Goal: Task Accomplishment & Management: Manage account settings

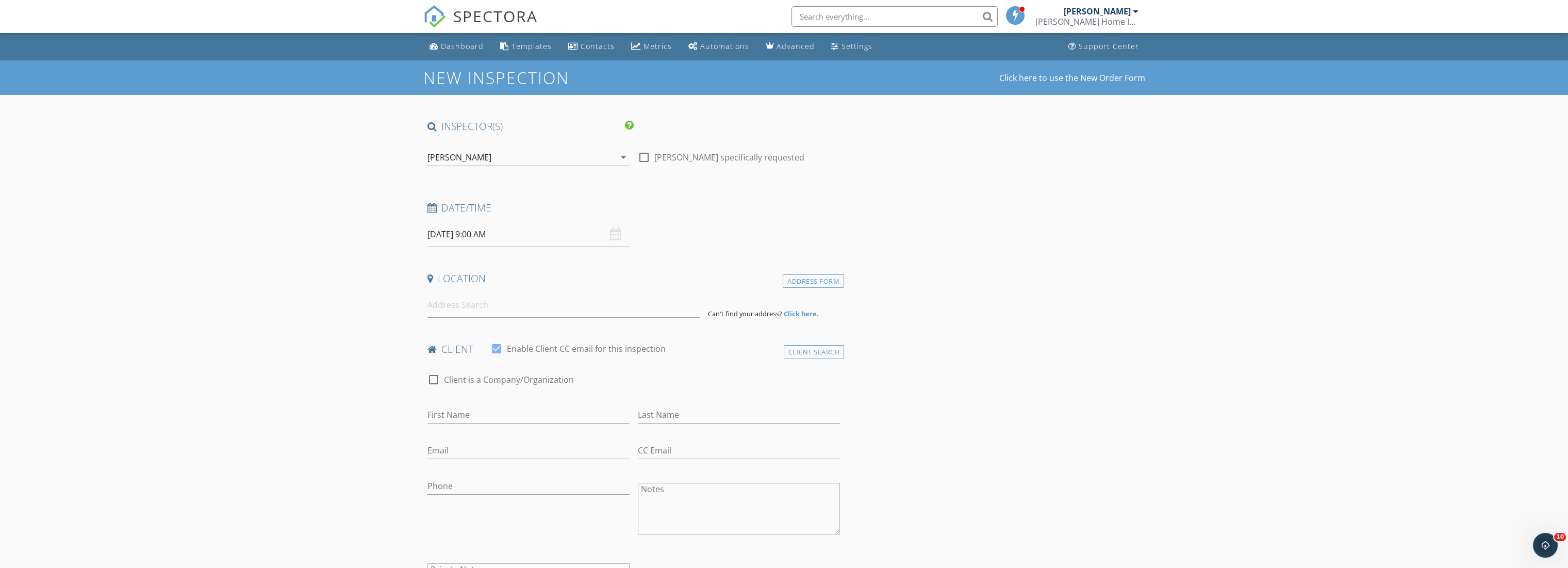
click at [649, 157] on div at bounding box center [644, 157] width 18 height 18
checkbox input "true"
click at [520, 303] on input at bounding box center [563, 305] width 272 height 26
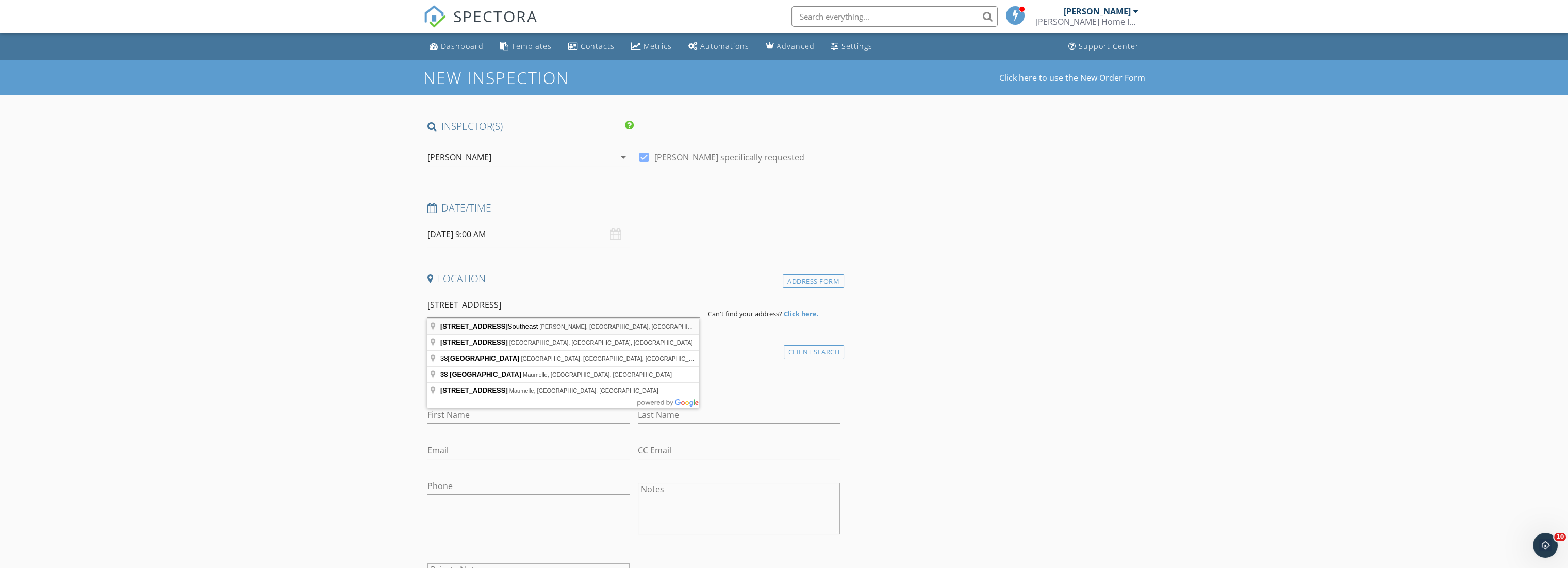
type input "38 Belle River Way Southeast, Gurley, AL, USA"
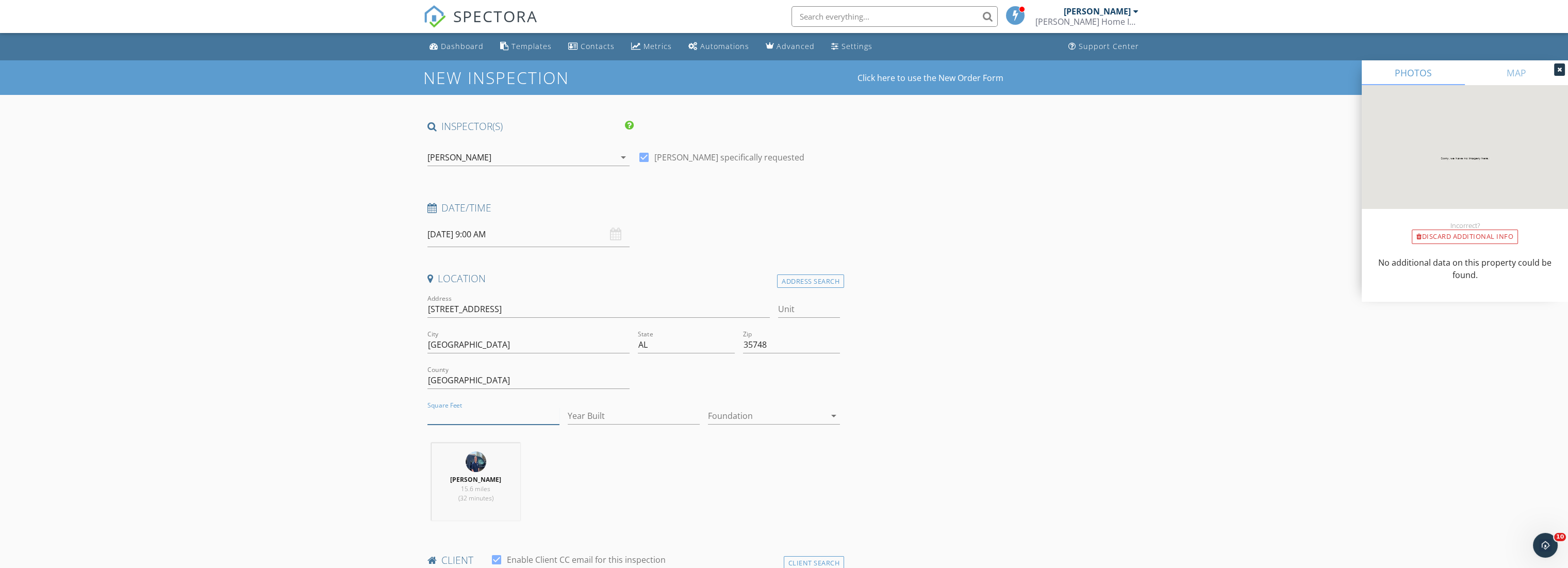
click at [493, 413] on input "Square Feet" at bounding box center [493, 416] width 132 height 17
type input "3753"
click at [640, 421] on input "Year Built" at bounding box center [634, 416] width 132 height 17
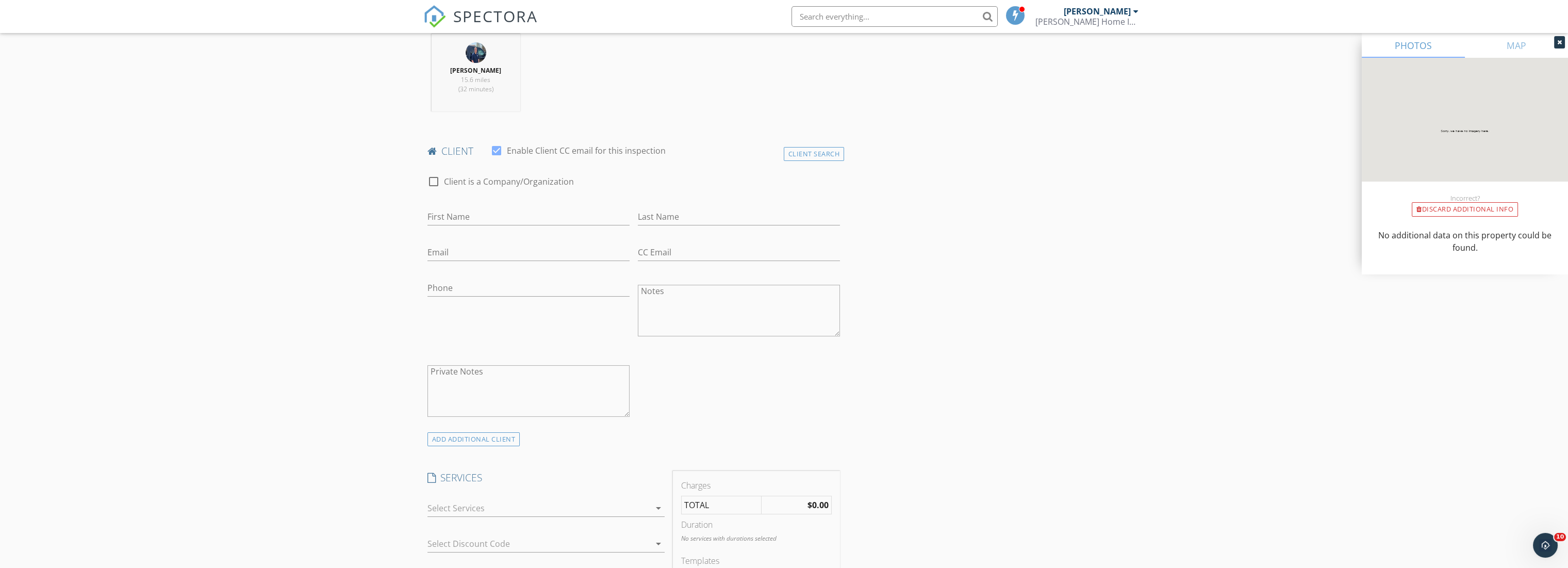
scroll to position [458, 0]
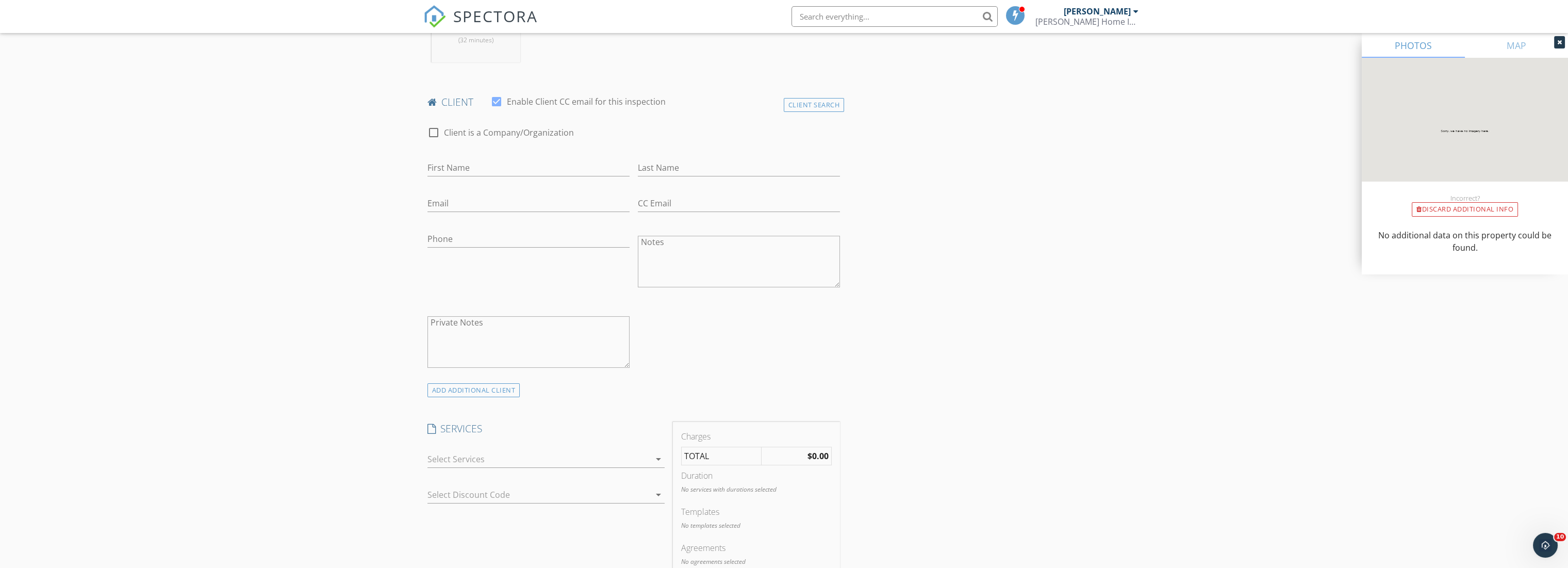
type input "2024"
click at [526, 453] on div at bounding box center [539, 458] width 223 height 17
click at [444, 488] on div at bounding box center [442, 492] width 18 height 18
click at [325, 411] on div "New Inspection Click here to use the New Order Form INSPECTOR(S) check_box Robe…" at bounding box center [784, 532] width 1568 height 1861
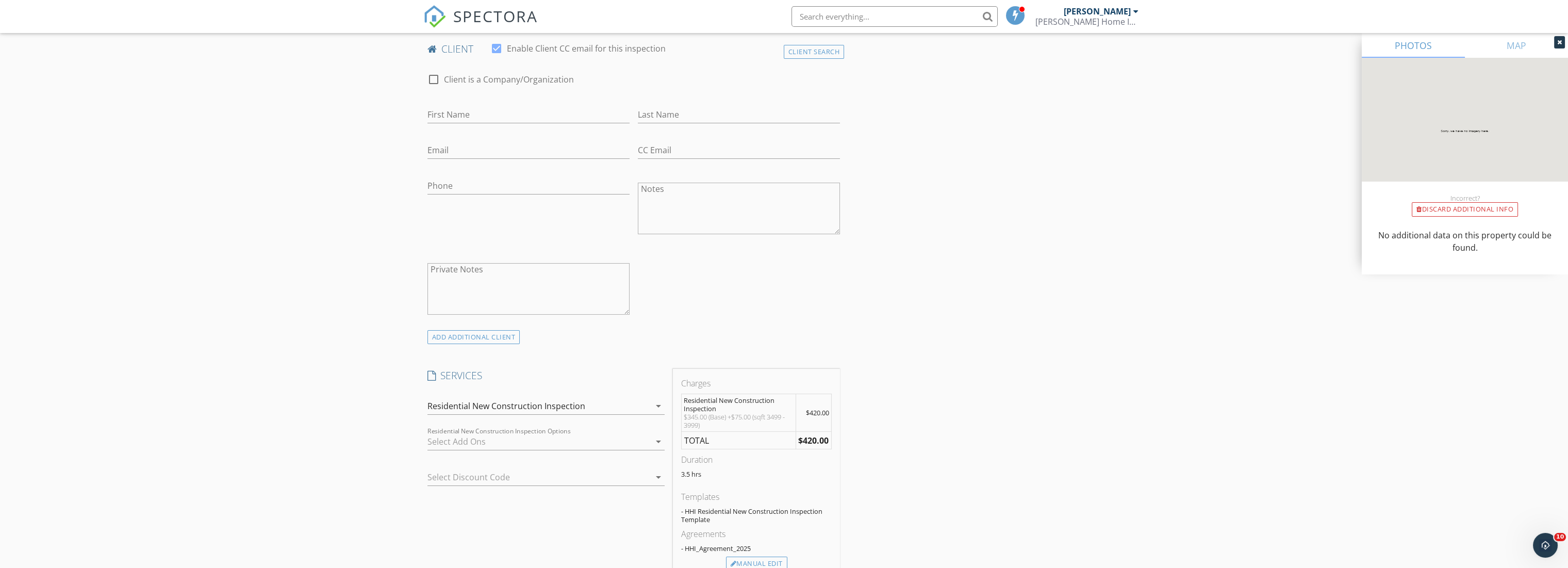
scroll to position [573, 0]
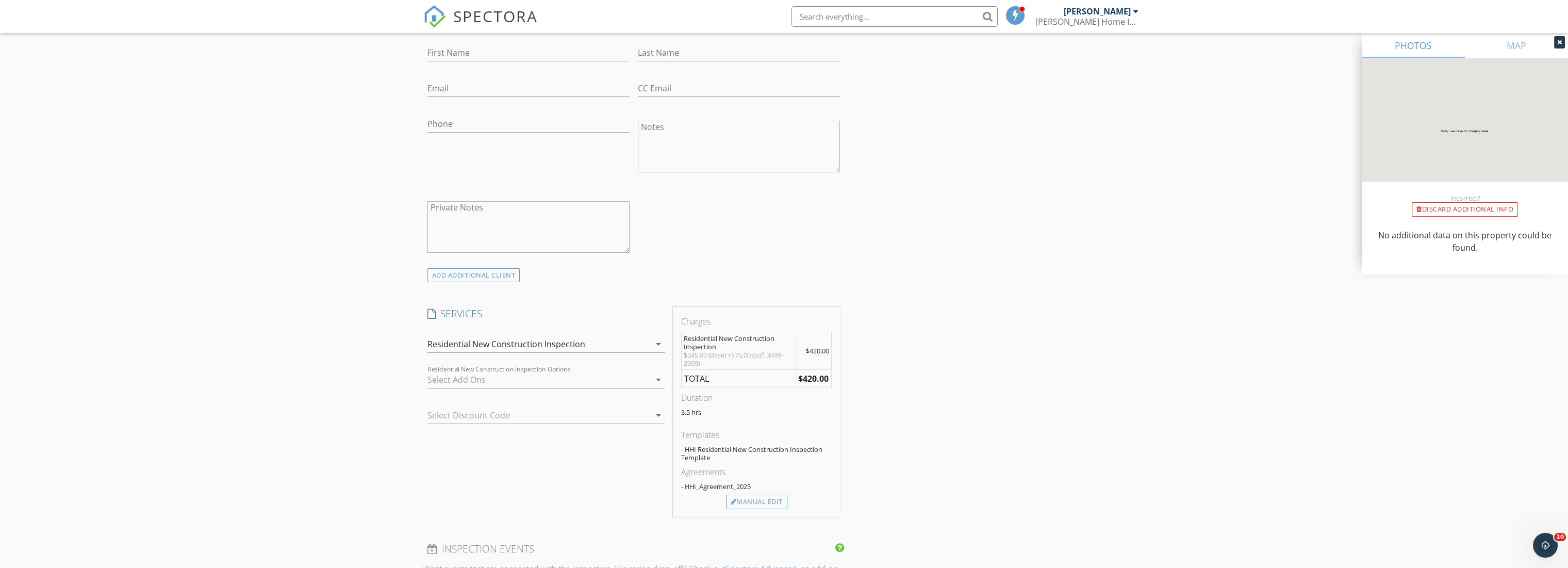
click at [543, 375] on div at bounding box center [539, 379] width 223 height 17
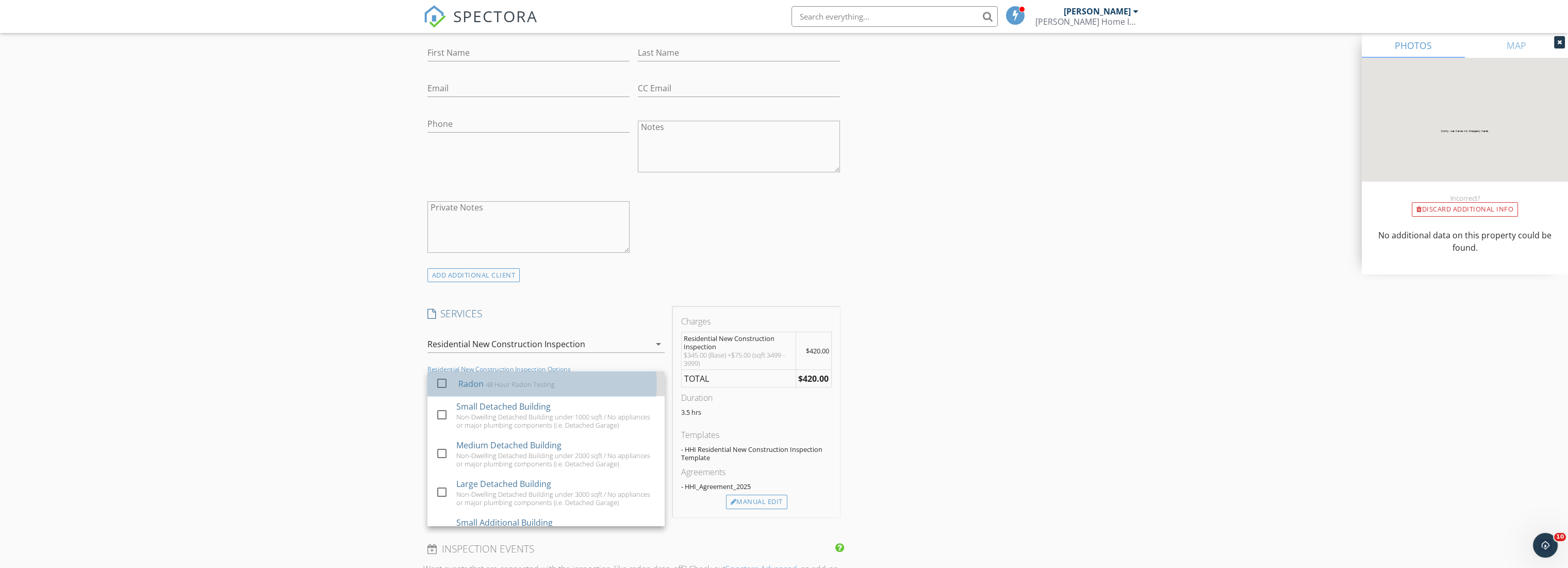
click at [472, 390] on div "Radon 48 Hour Radon Testing" at bounding box center [557, 383] width 198 height 21
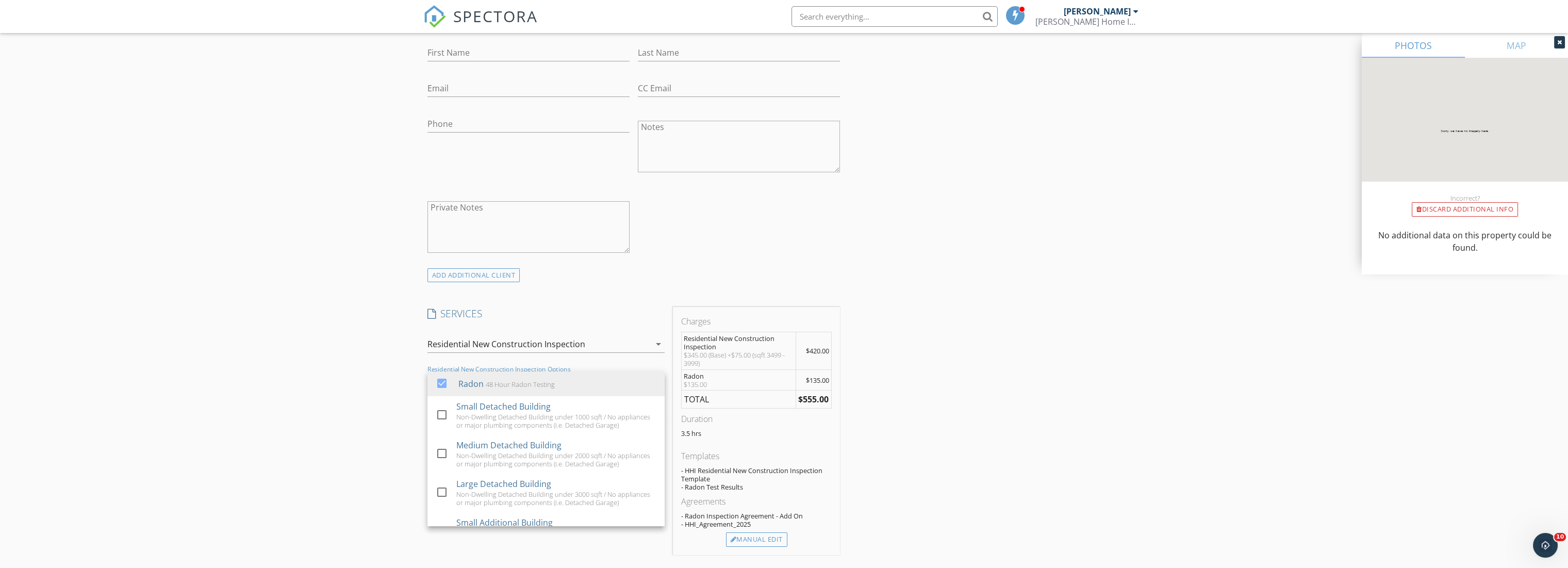
click at [355, 362] on div "New Inspection Click here to use the New Order Form INSPECTOR(S) check_box Robe…" at bounding box center [784, 444] width 1568 height 1915
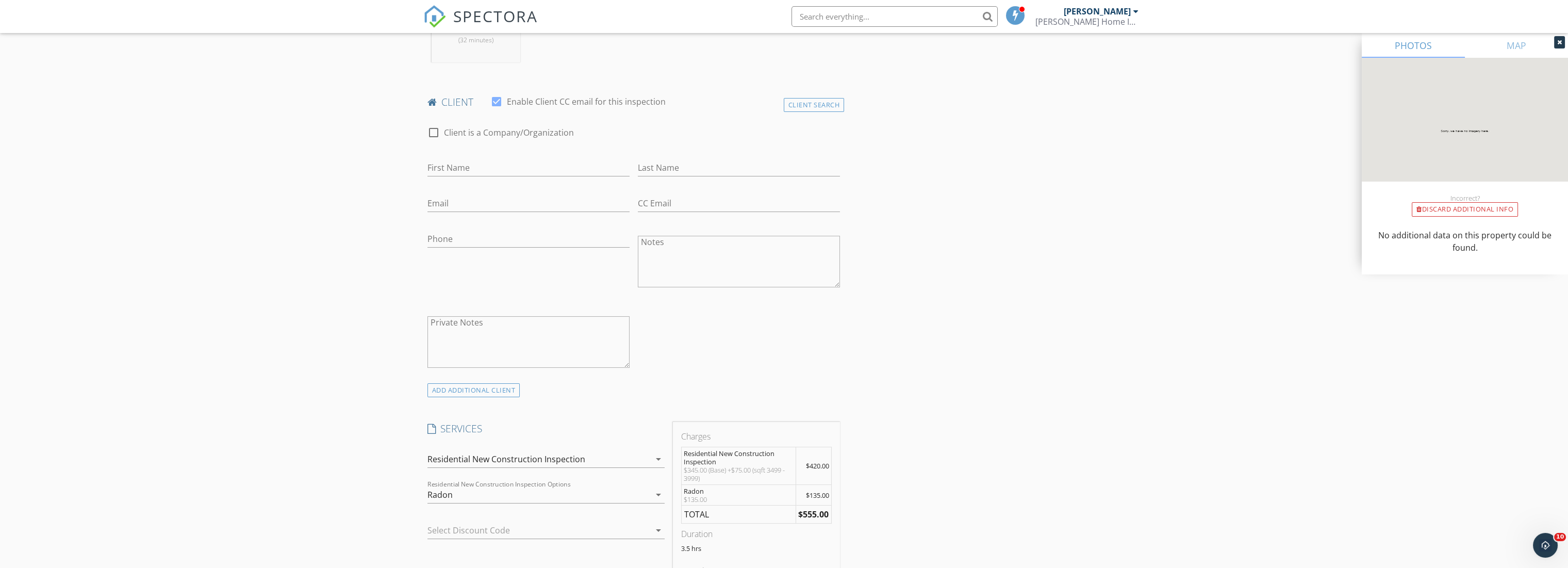
scroll to position [401, 0]
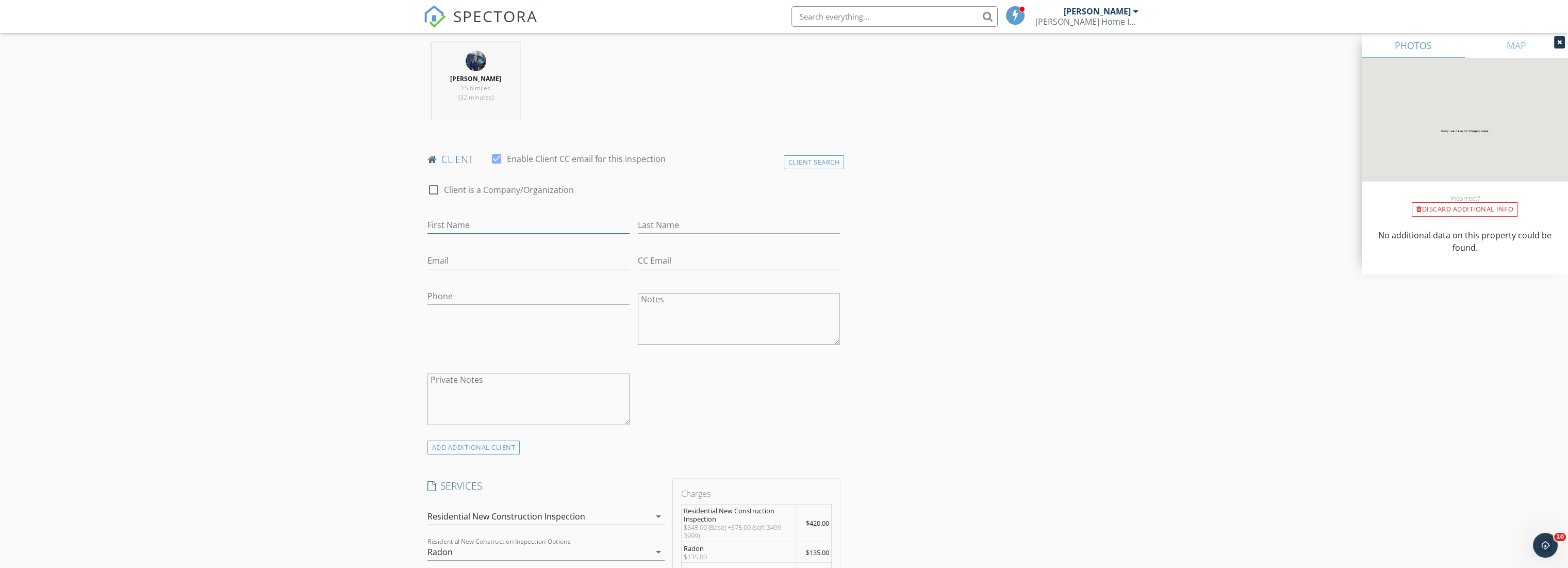
click at [466, 217] on input "First Name" at bounding box center [529, 225] width 202 height 17
type input "Amanda"
type input "Jones"
type input "armsw@yahoo.com"
click at [471, 292] on input "Phone" at bounding box center [529, 296] width 202 height 17
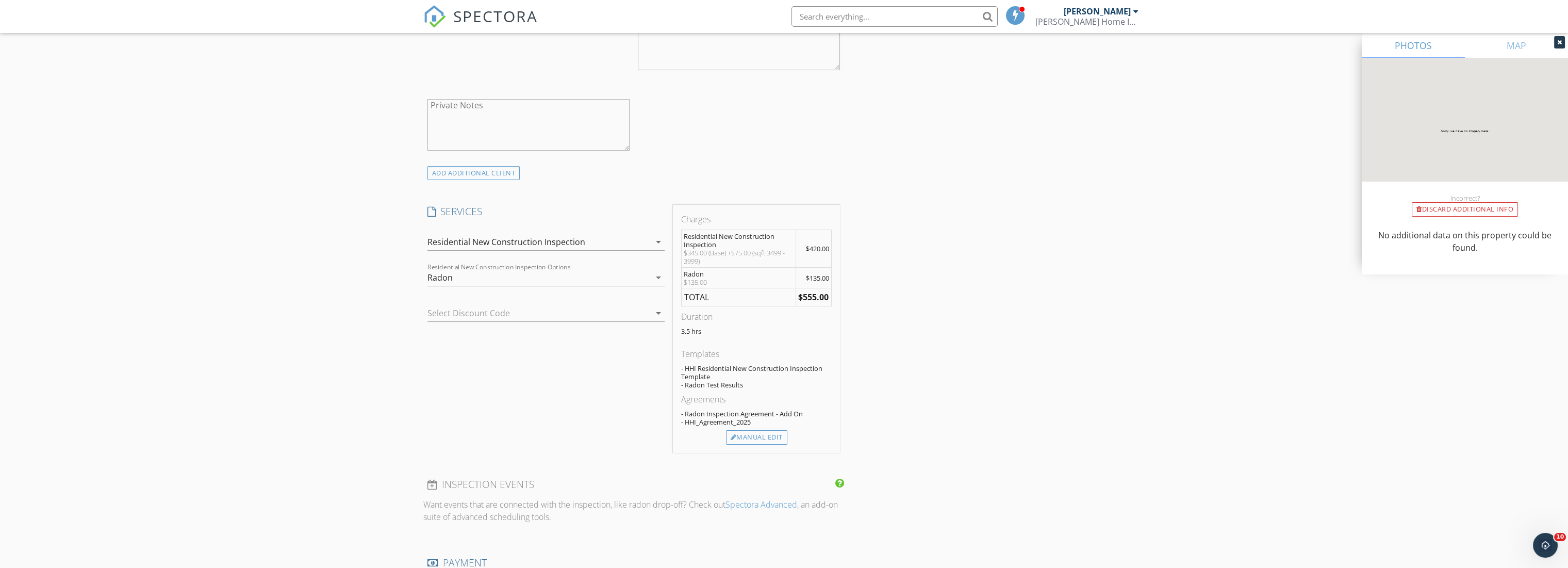
scroll to position [630, 0]
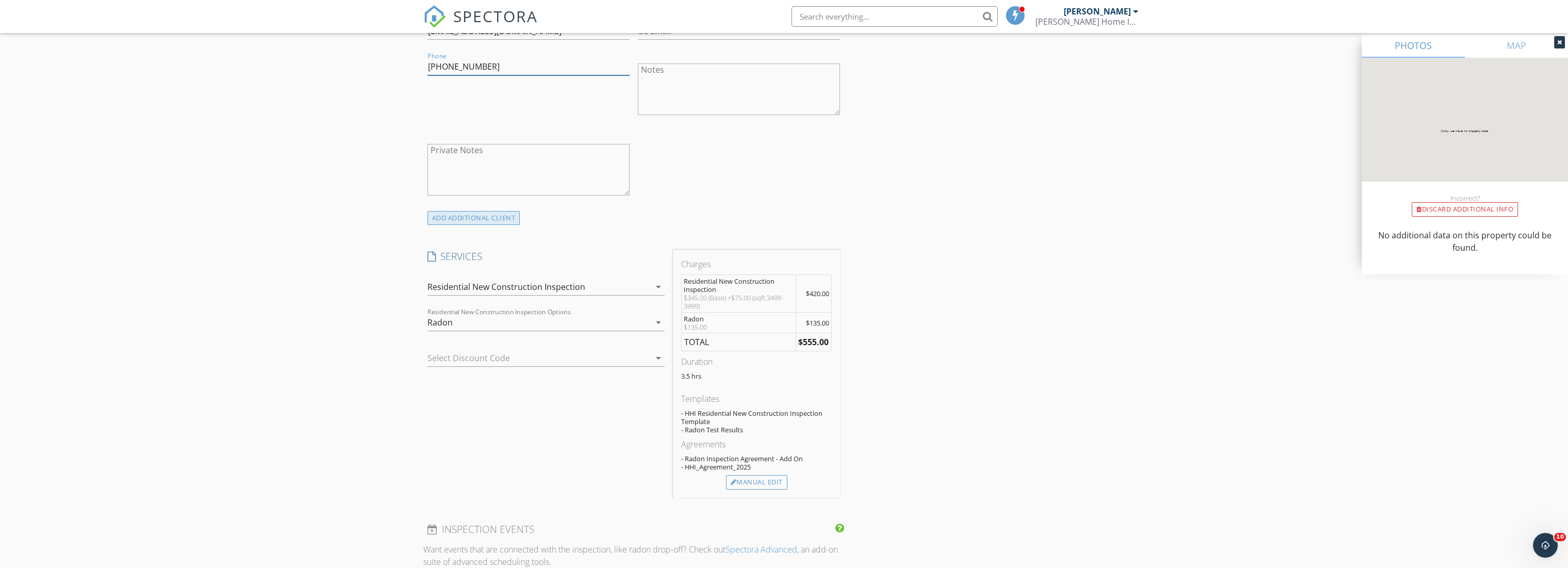
type input "719-203-8340"
drag, startPoint x: 476, startPoint y: 221, endPoint x: 483, endPoint y: 228, distance: 9.9
click at [475, 222] on div "ADD ADDITIONAL client" at bounding box center [474, 218] width 93 height 14
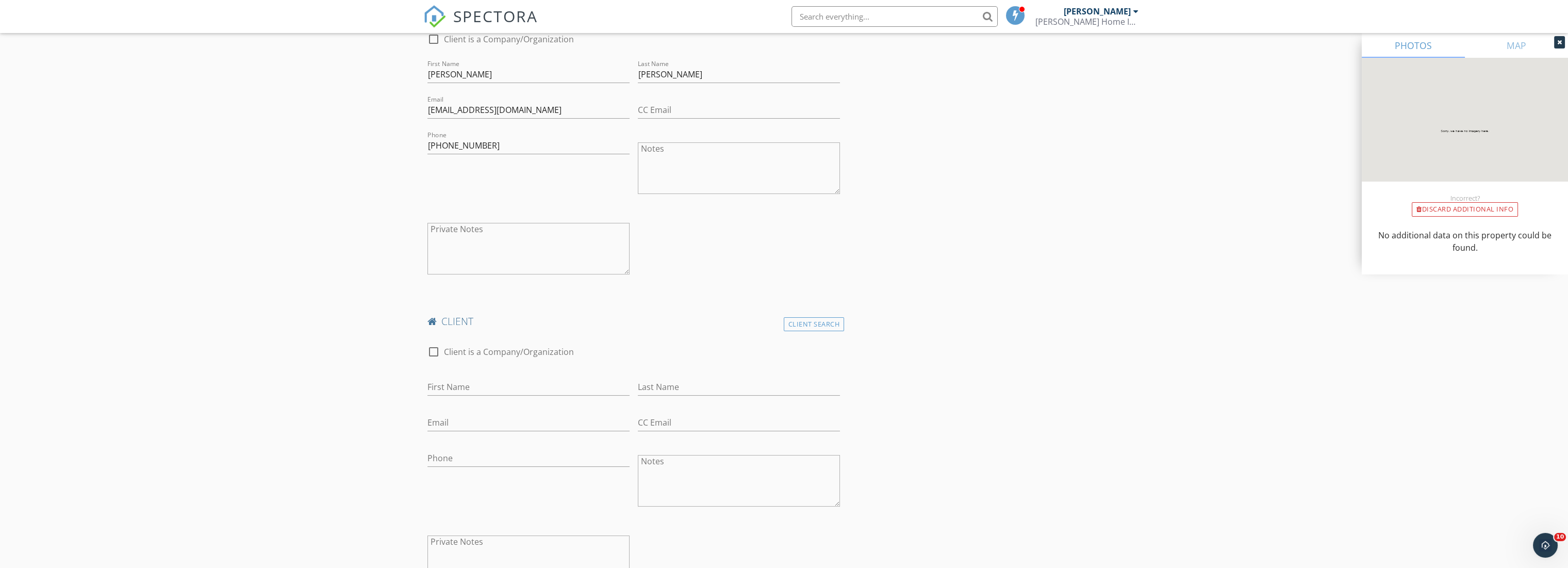
scroll to position [458, 0]
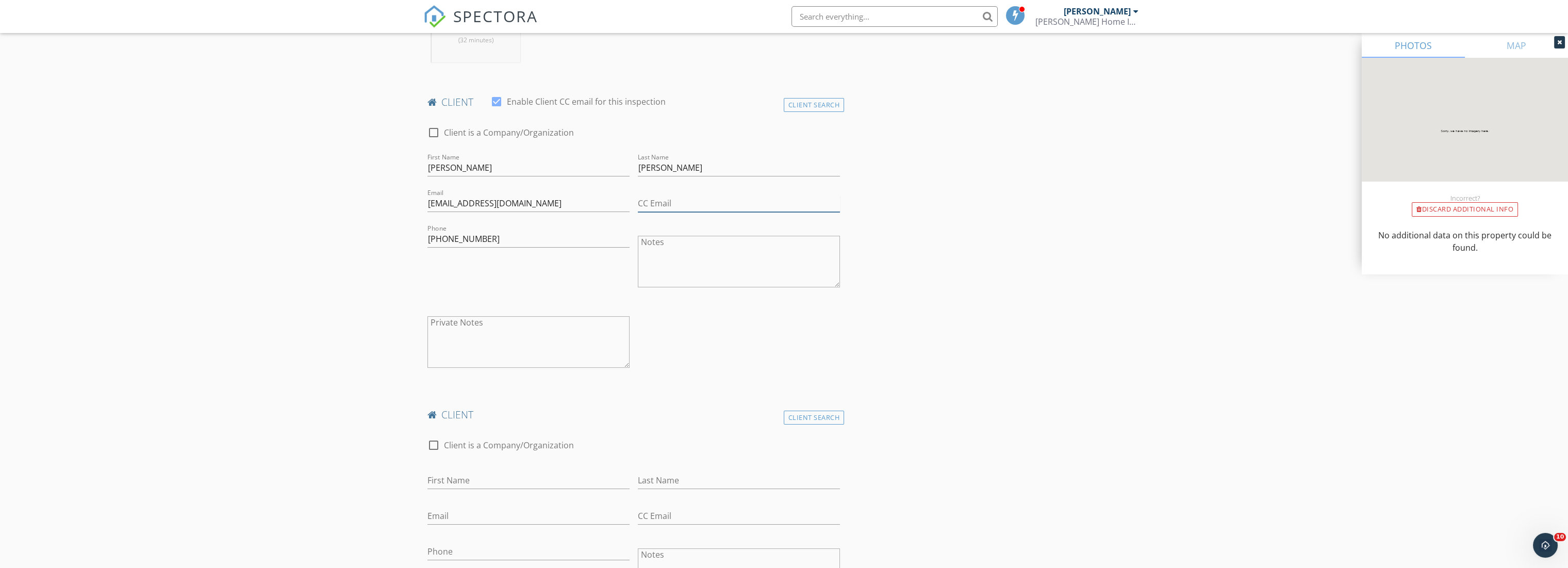
click at [676, 205] on input "CC Email" at bounding box center [738, 203] width 202 height 17
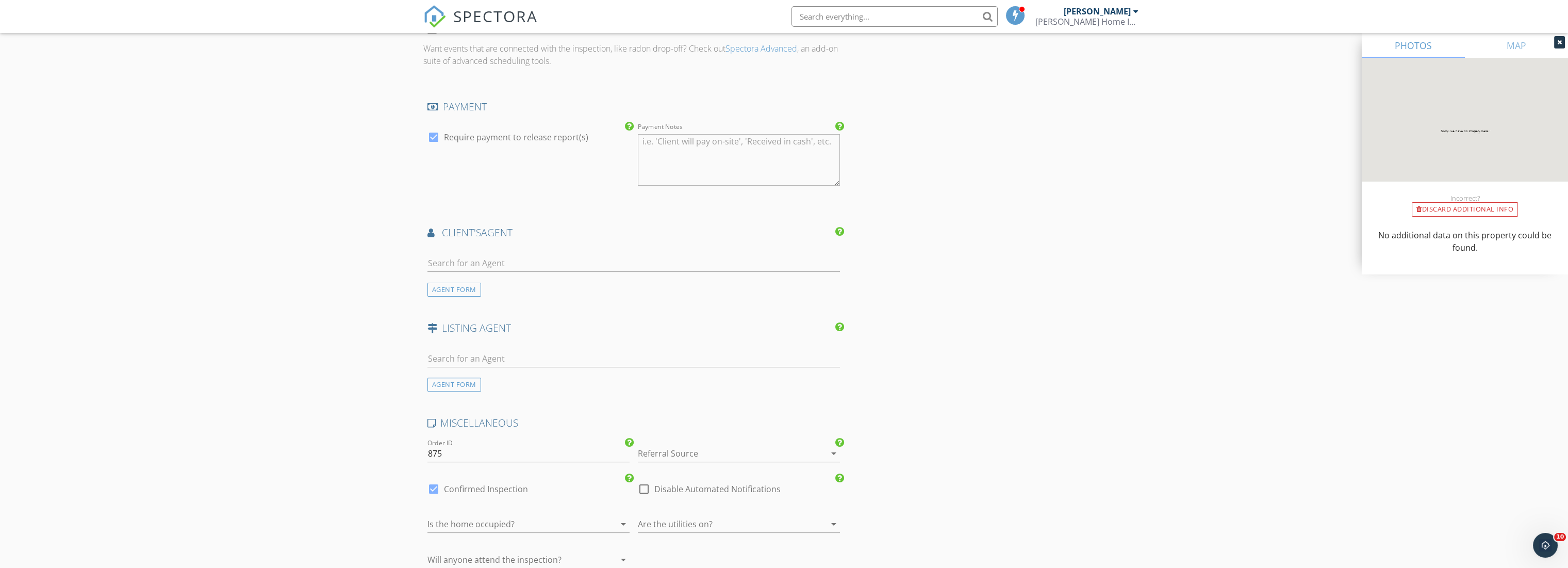
scroll to position [1489, 0]
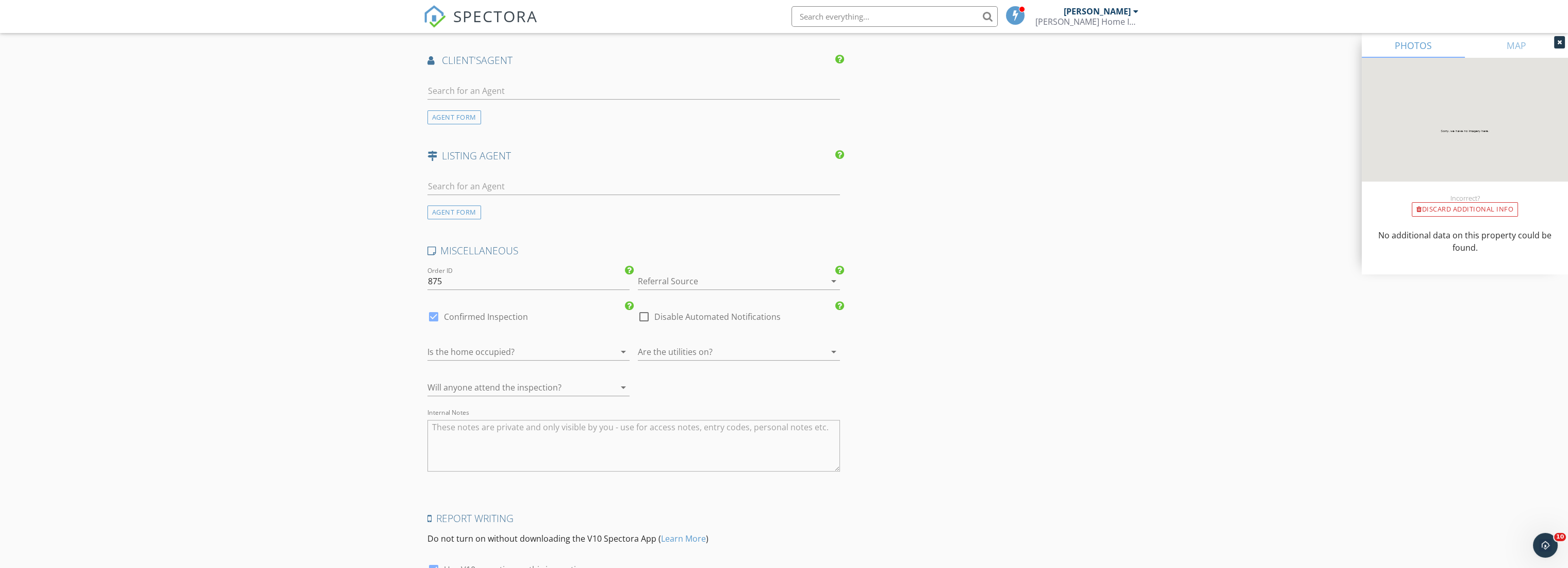
type input "marksjones10@gmail.com"
click at [511, 350] on div at bounding box center [514, 351] width 173 height 17
click at [485, 380] on div "No" at bounding box center [529, 379] width 186 height 13
click at [705, 345] on div at bounding box center [724, 351] width 173 height 17
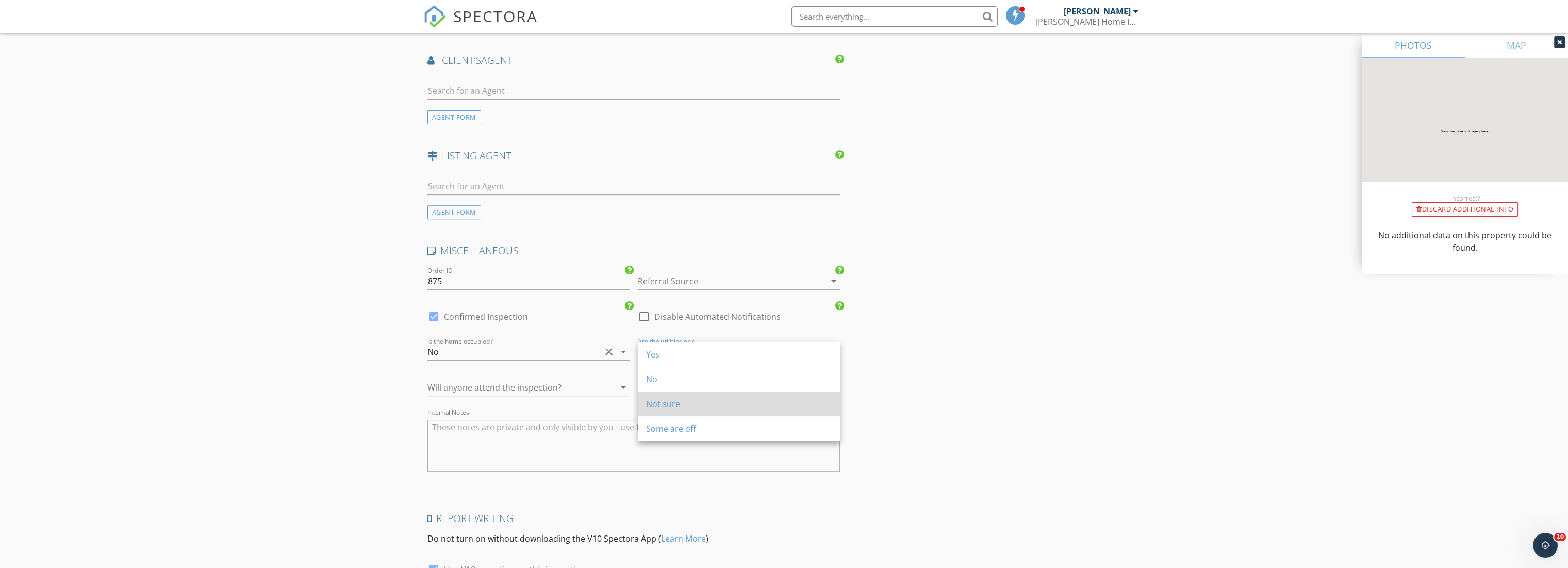
click at [669, 404] on div "Not sure" at bounding box center [739, 404] width 186 height 13
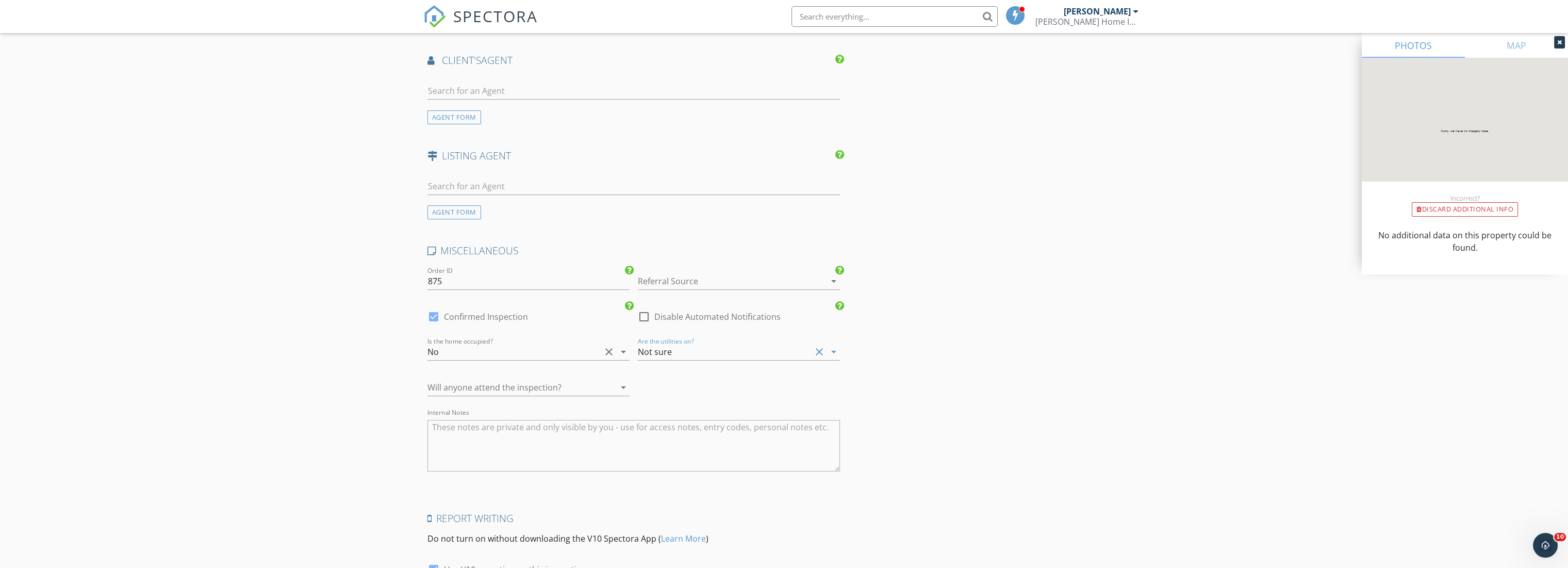
click at [553, 383] on div at bounding box center [514, 387] width 173 height 17
click at [516, 433] on div "Not Sure" at bounding box center [529, 439] width 186 height 13
click at [529, 454] on textarea "Internal Notes" at bounding box center [634, 445] width 413 height 51
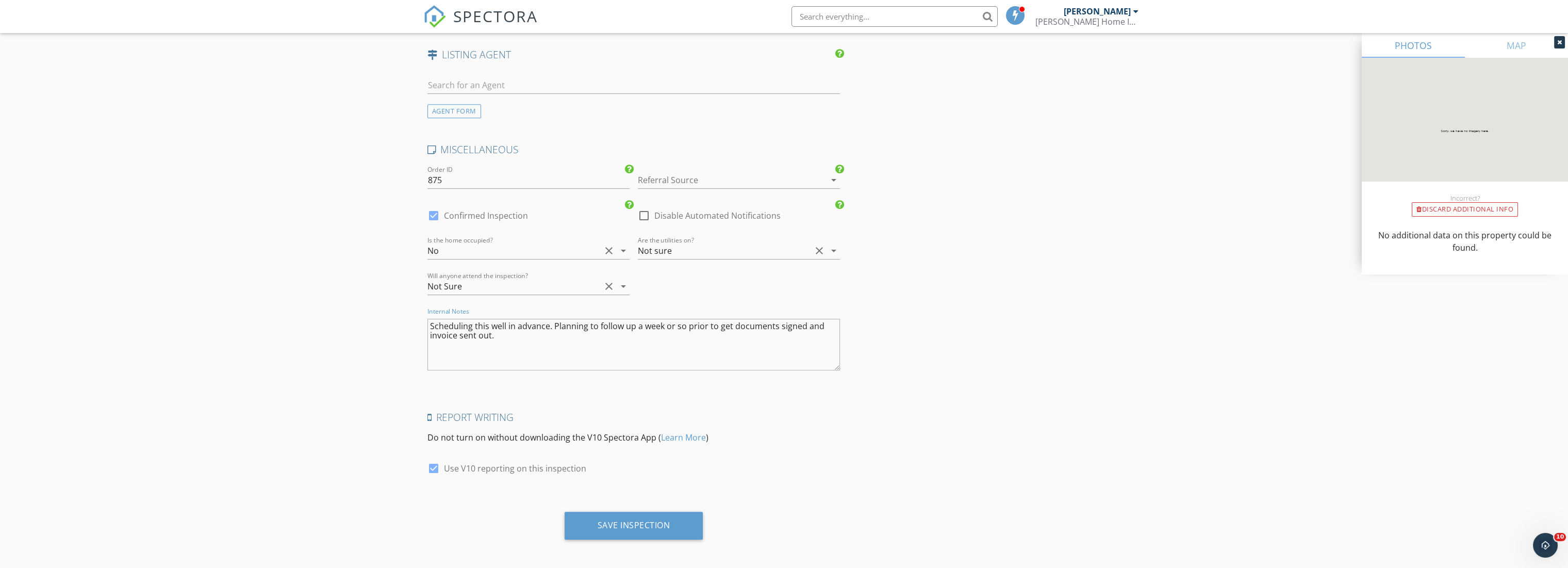
scroll to position [1704, 0]
type textarea "Scheduling this well in advance. Planning to follow up a week or so prior to ge…"
click at [644, 208] on div at bounding box center [644, 214] width 18 height 18
checkbox input "true"
click at [428, 210] on div at bounding box center [434, 214] width 18 height 18
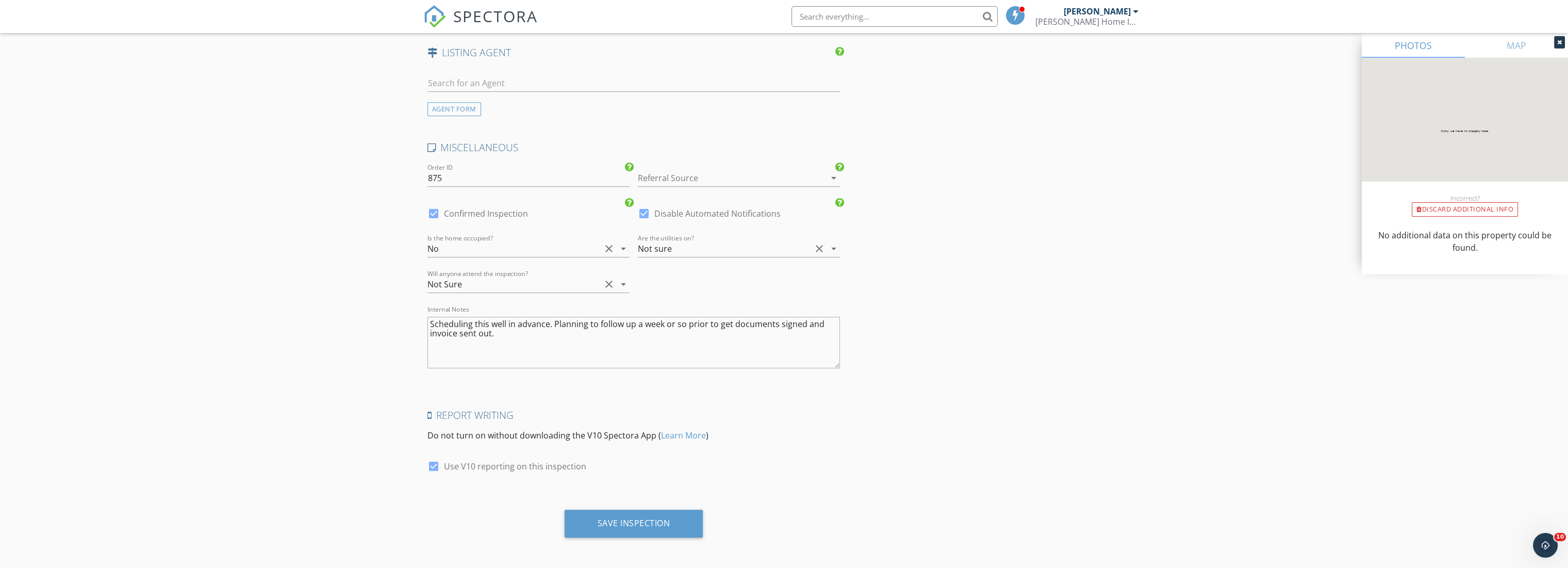
checkbox input "false"
click at [619, 523] on div "Save Inspection" at bounding box center [634, 522] width 72 height 10
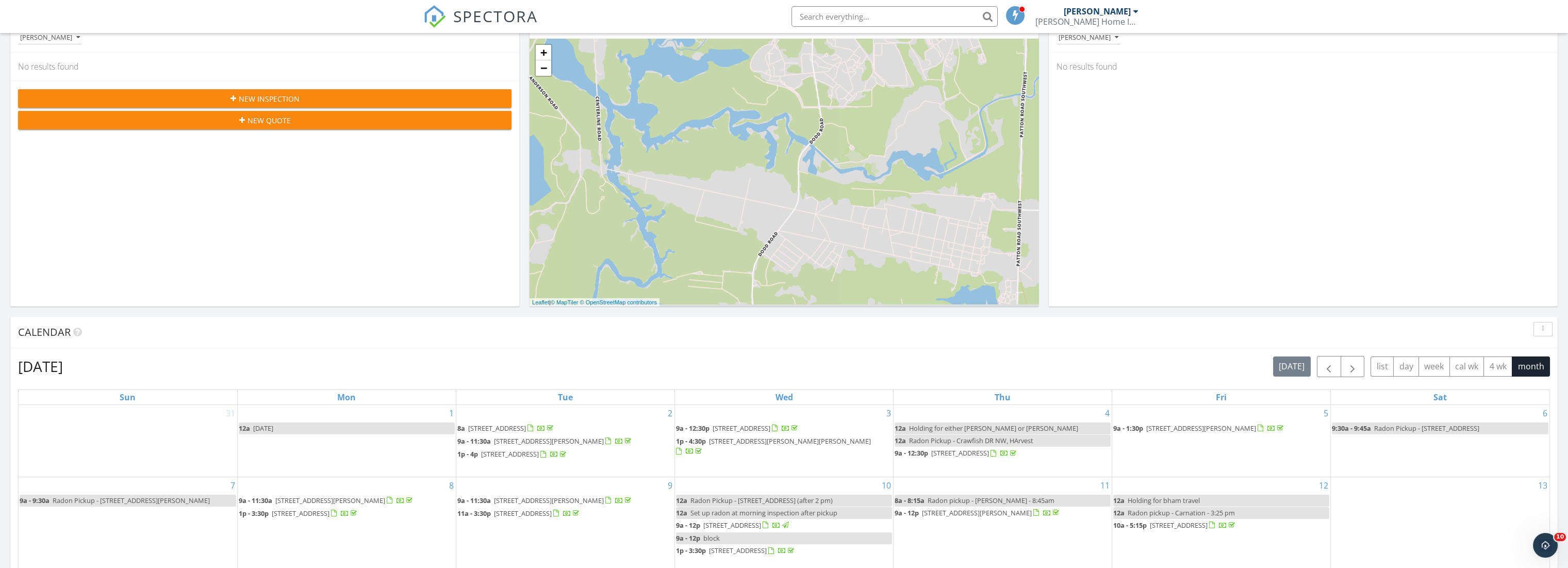
scroll to position [229, 0]
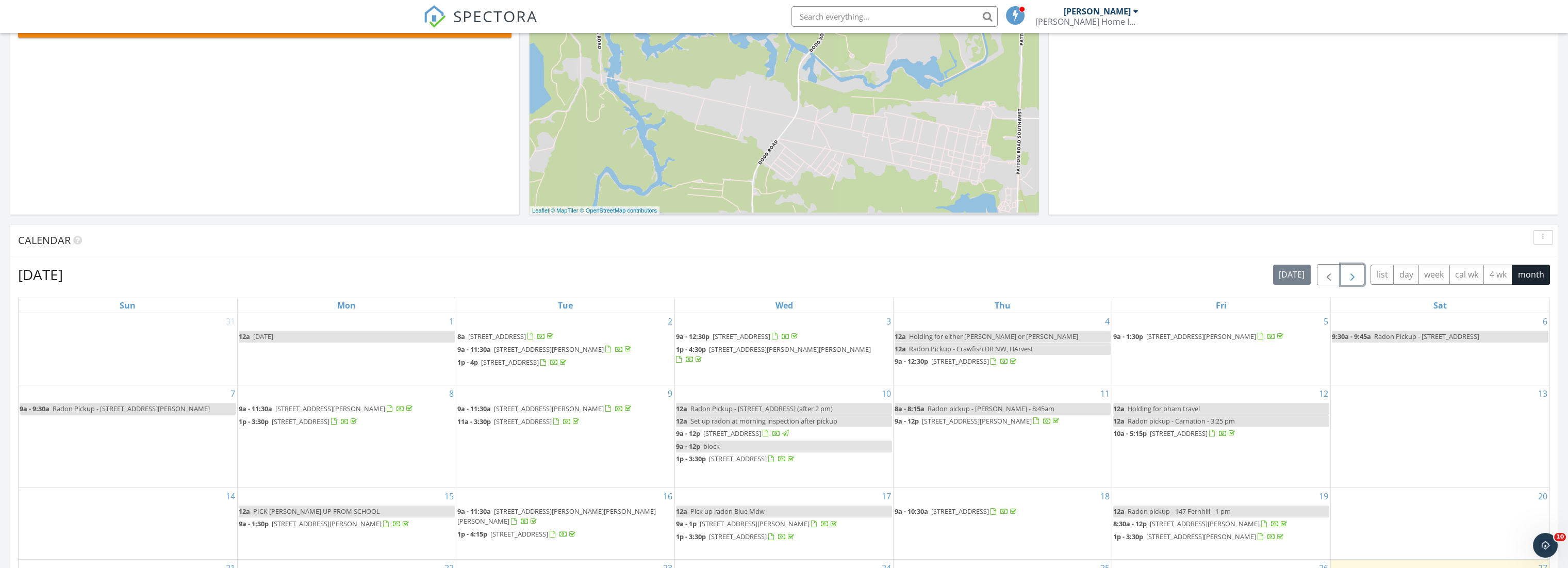
click at [1359, 273] on span "button" at bounding box center [1352, 274] width 13 height 13
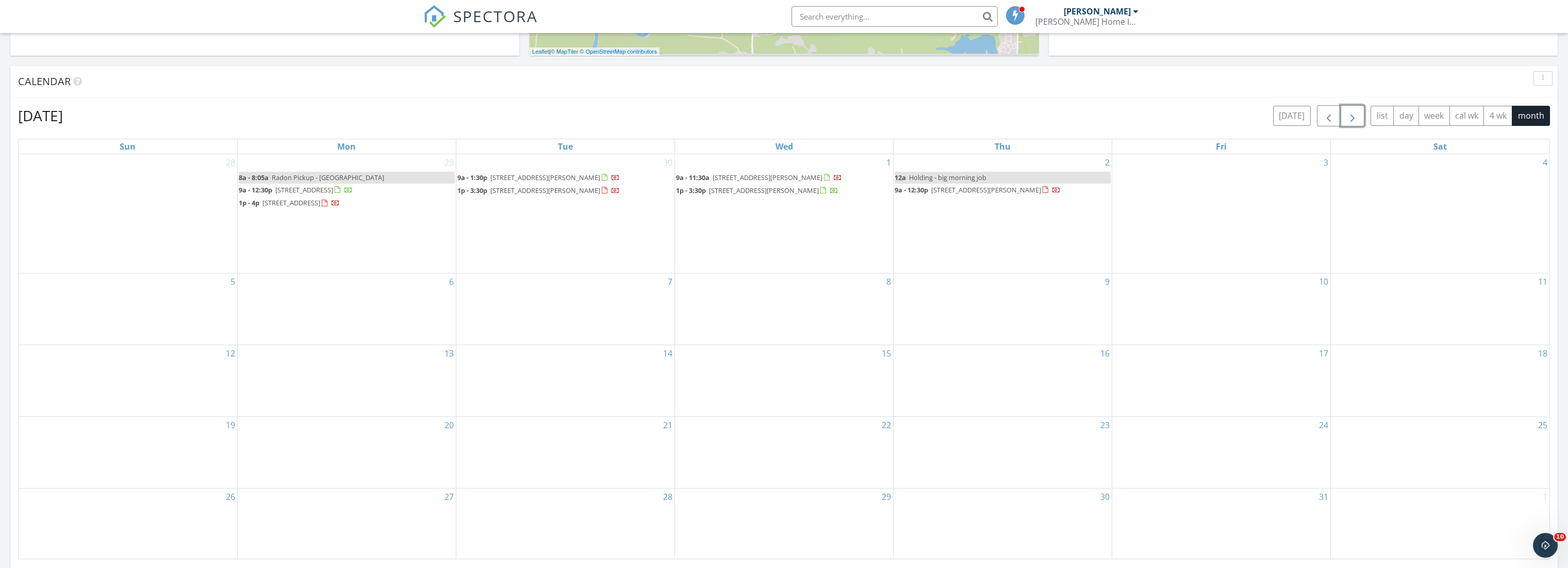
scroll to position [286, 0]
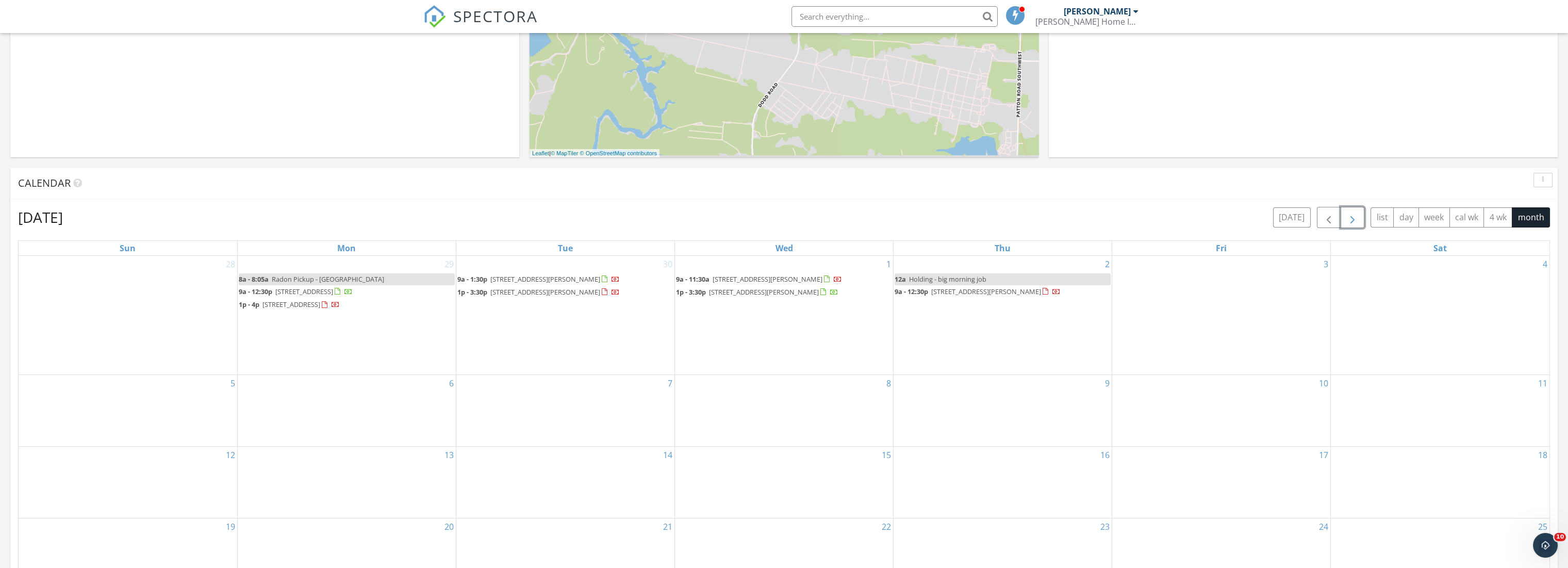
click at [1355, 218] on span "button" at bounding box center [1352, 218] width 13 height 13
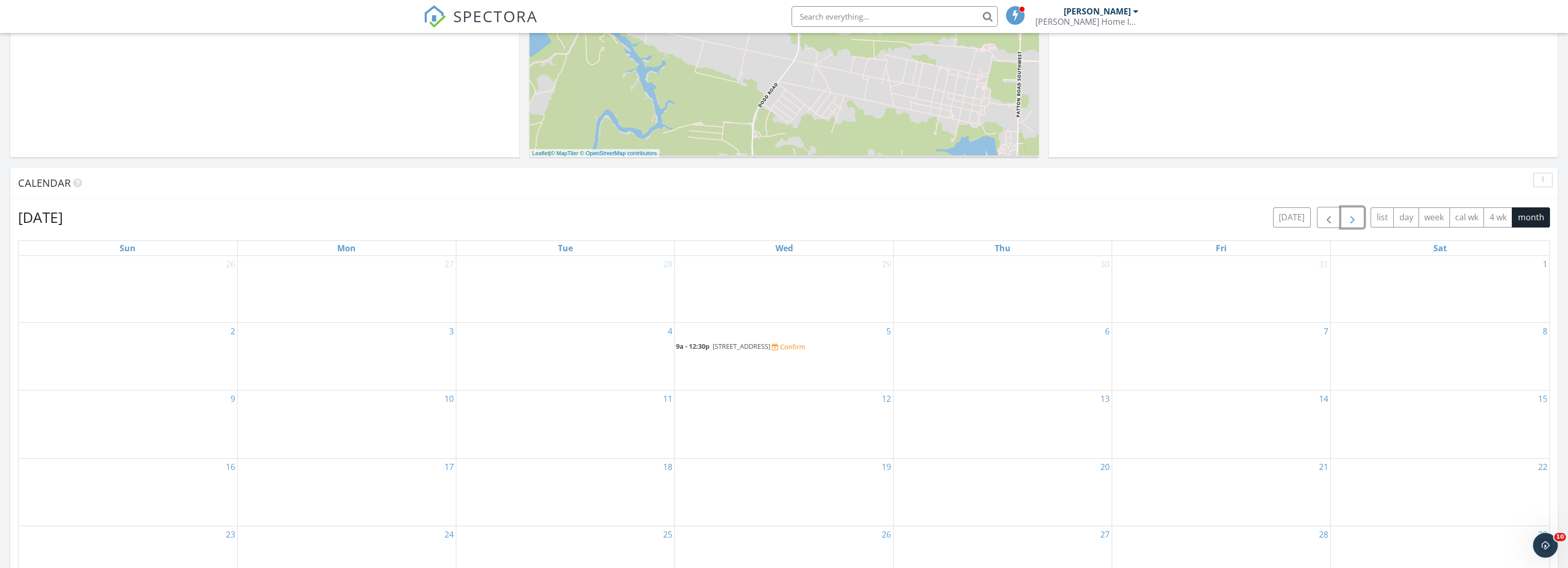
click at [805, 275] on div "29" at bounding box center [784, 289] width 218 height 67
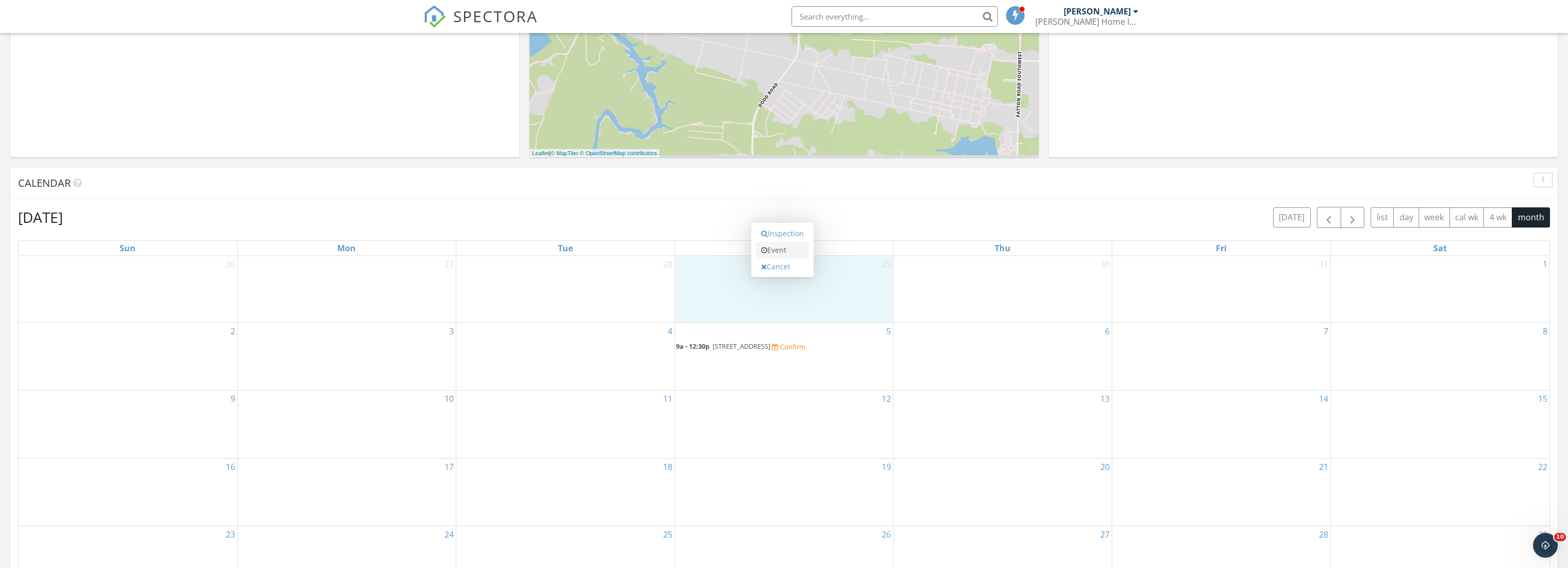
click at [788, 249] on link "Event" at bounding box center [783, 249] width 53 height 17
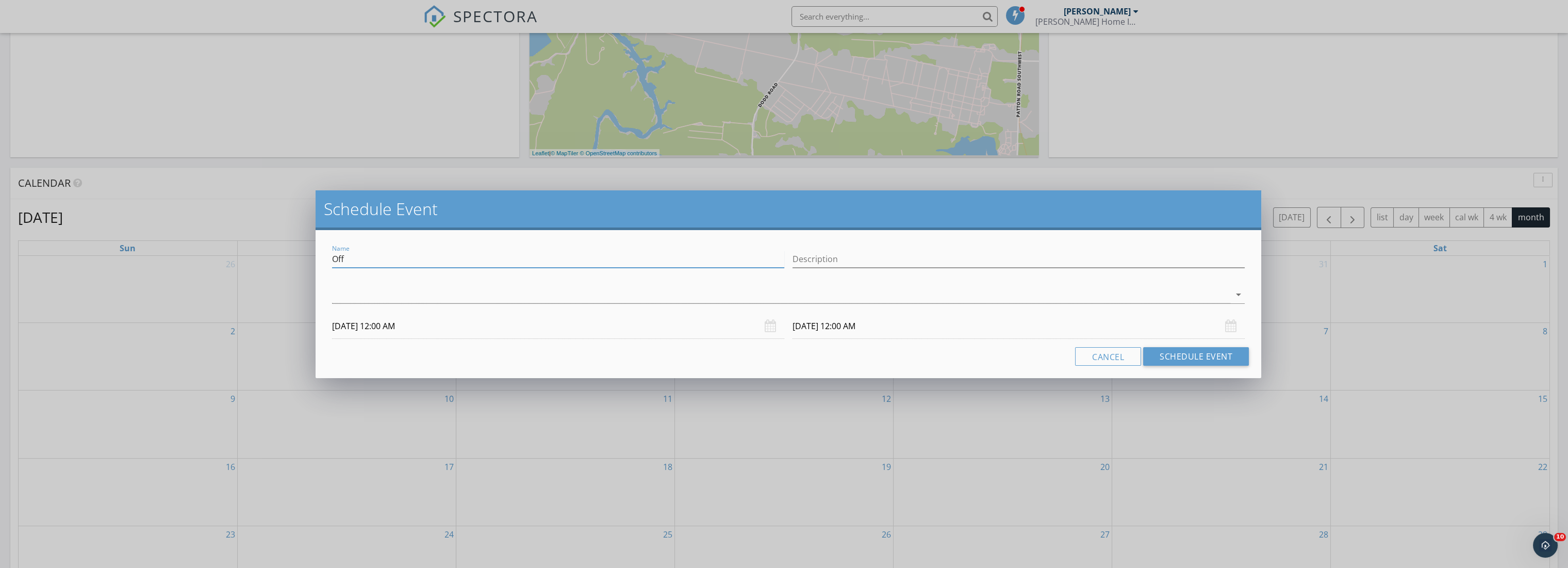
click at [355, 264] on input "Off" at bounding box center [557, 258] width 452 height 17
click at [355, 263] on input "Off" at bounding box center [557, 258] width 452 height 17
type input "Follow up for [DATE] inspection"
click at [857, 253] on input "Description" at bounding box center [1019, 258] width 452 height 17
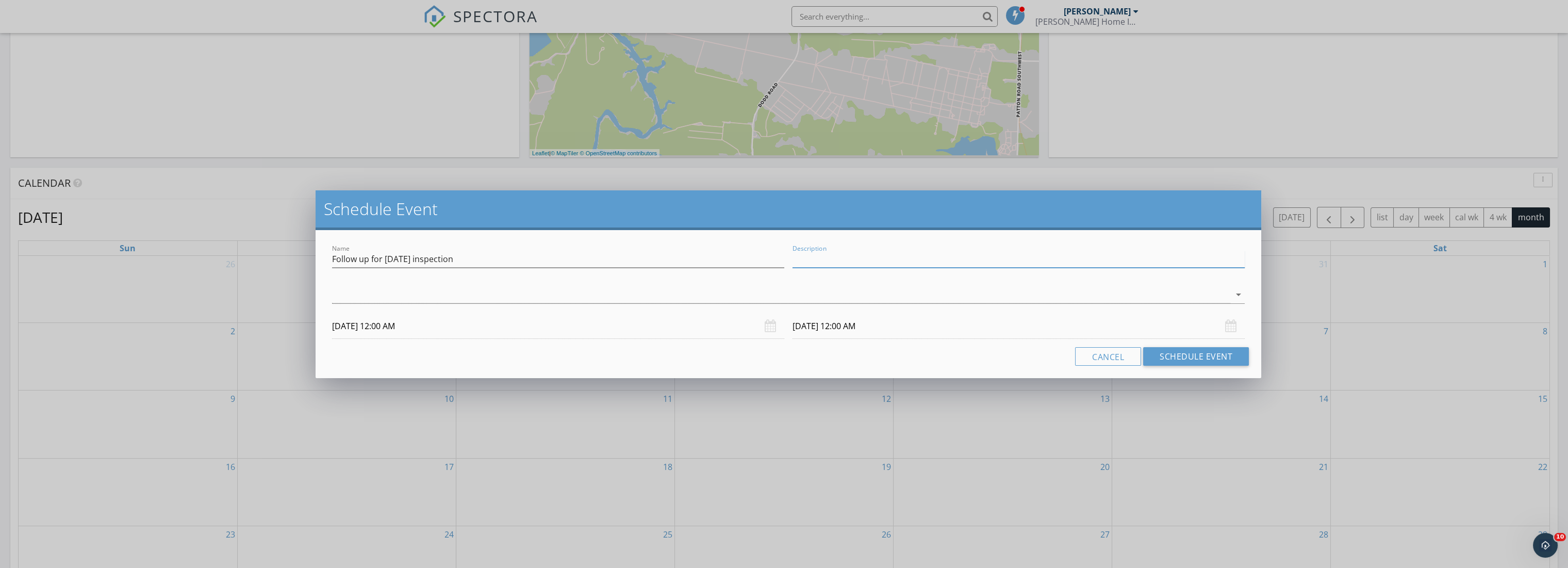
paste input "Follow up for [DATE] inspection"
type input "Follow up for [DATE] inspection"
click at [586, 288] on div at bounding box center [781, 294] width 899 height 17
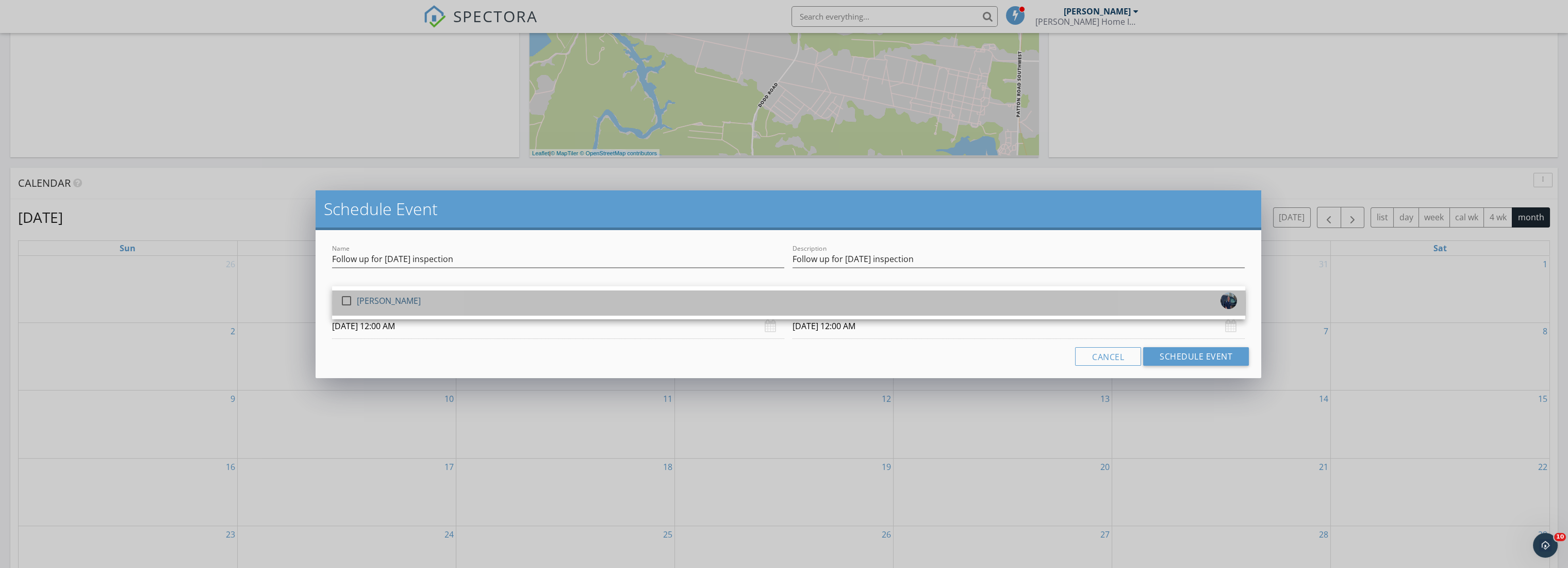
click at [557, 301] on div "check_box_outline_blank [PERSON_NAME]" at bounding box center [789, 302] width 897 height 21
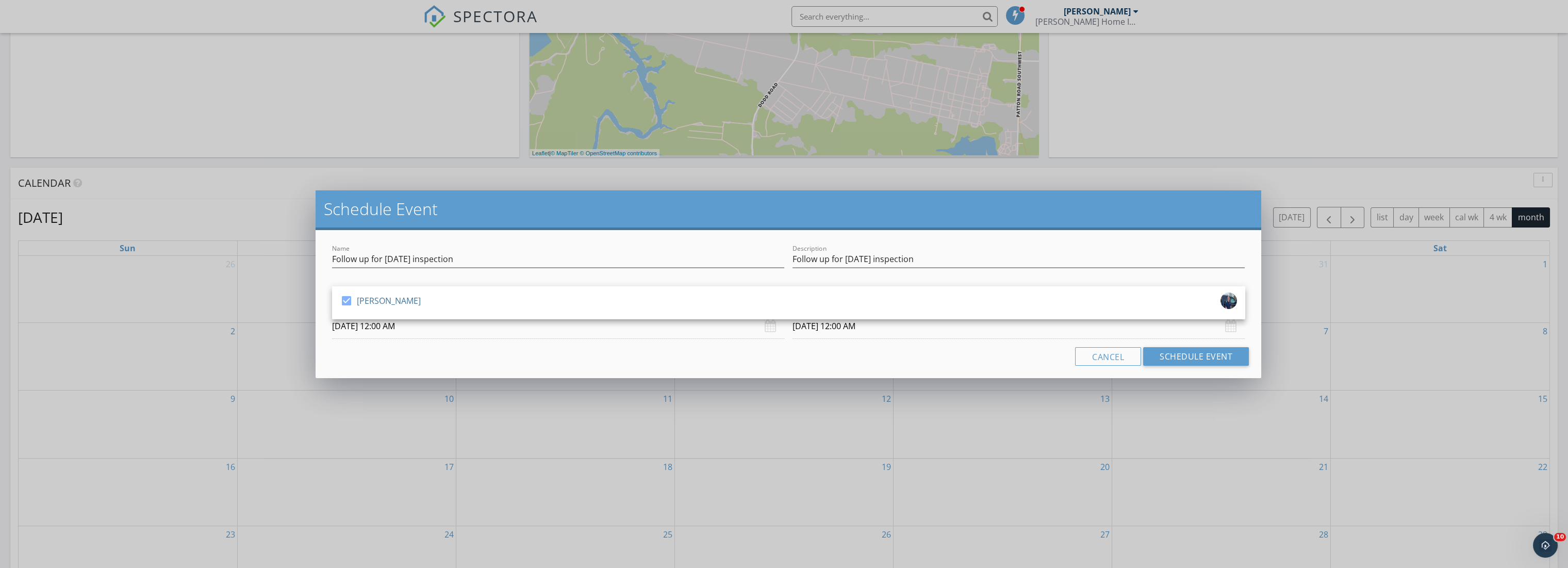
click at [543, 374] on div "Name Follow up for [DATE] inspection Description Follow up for [DATE] inspectio…" at bounding box center [789, 304] width 946 height 148
click at [414, 325] on input "[DATE] 12:00 AM" at bounding box center [557, 327] width 452 height 26
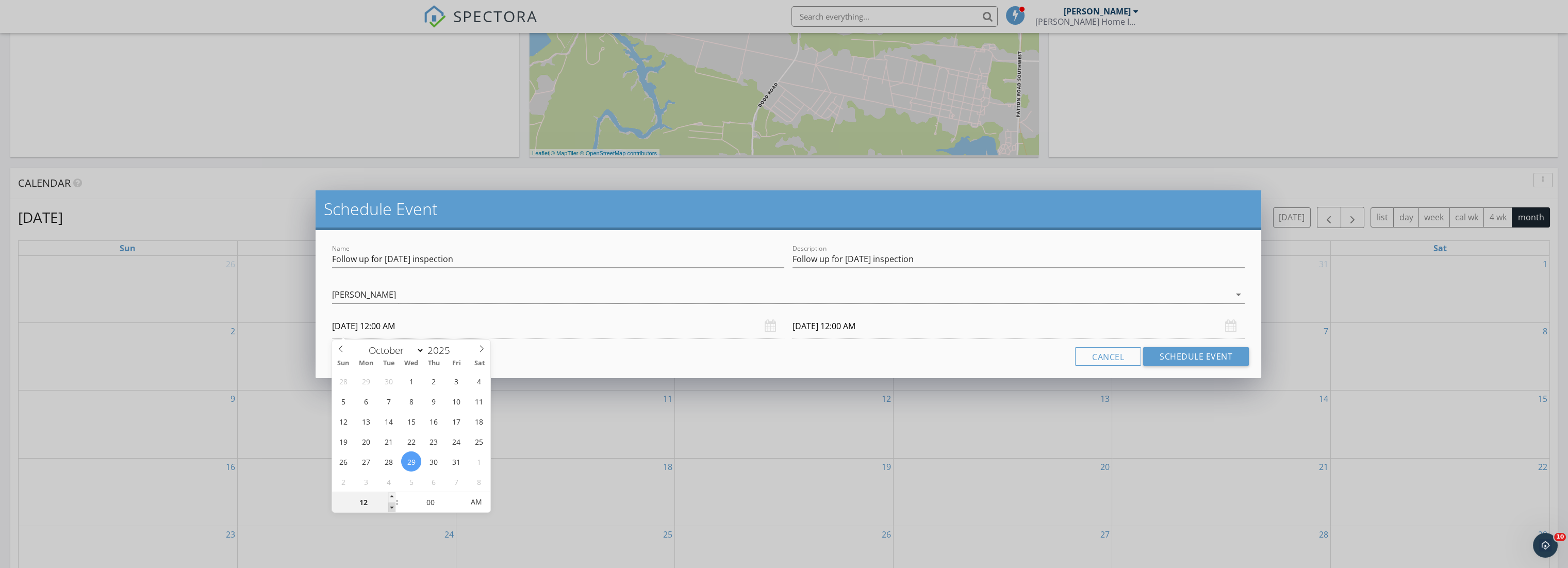
type input "11"
type input "[DATE] 11:00 PM"
click at [390, 508] on span at bounding box center [391, 507] width 7 height 10
type input "10"
type input "[DATE] 10:00 PM"
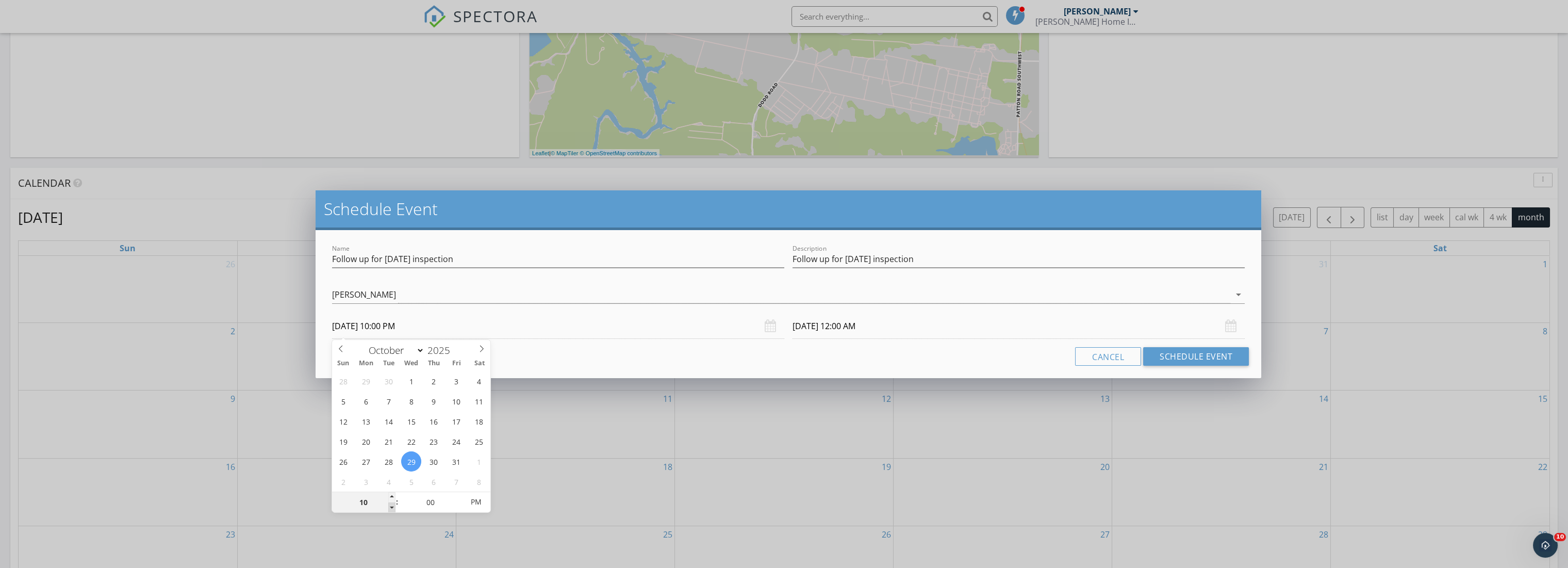
click at [390, 508] on span at bounding box center [391, 507] width 7 height 10
type input "09"
type input "[DATE] 9:00 PM"
click at [390, 508] on span at bounding box center [391, 507] width 7 height 10
type input "08"
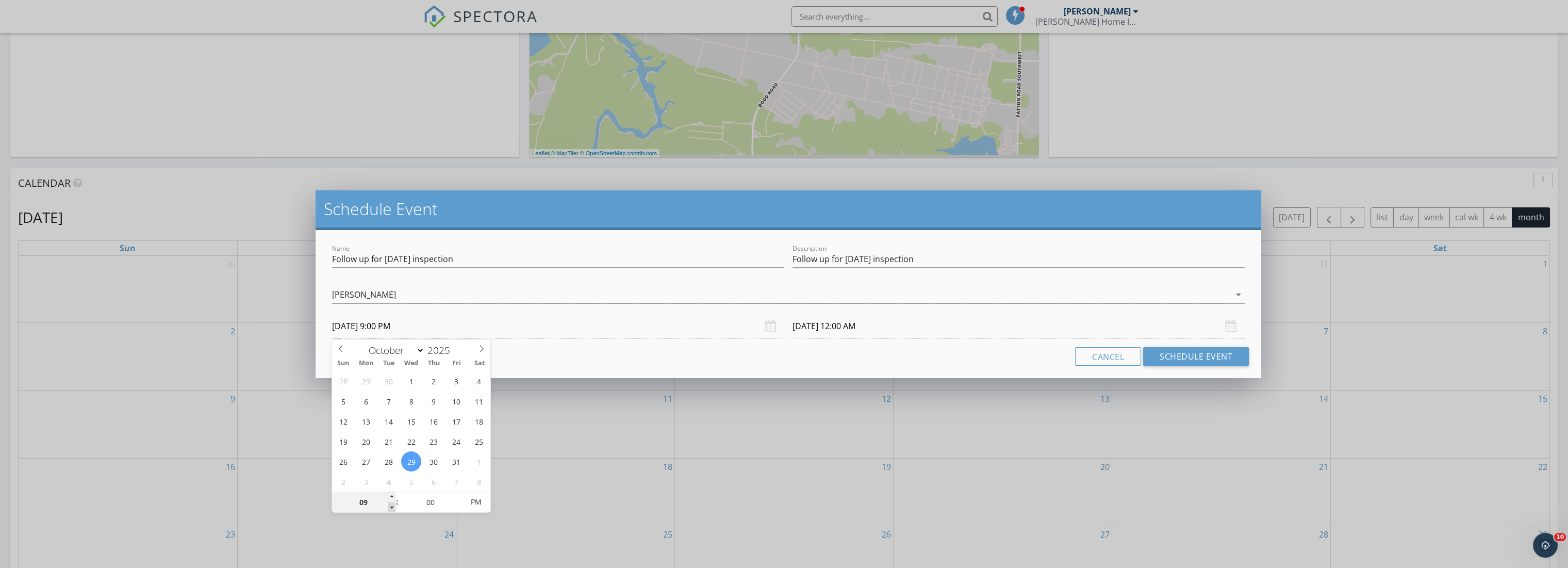
type input "[DATE] 8:00 PM"
click at [390, 508] on span at bounding box center [391, 507] width 7 height 10
type input "[DATE] 8:00 PM"
type input "[DATE] 8:00 AM"
click at [483, 501] on span "AM" at bounding box center [476, 501] width 29 height 21
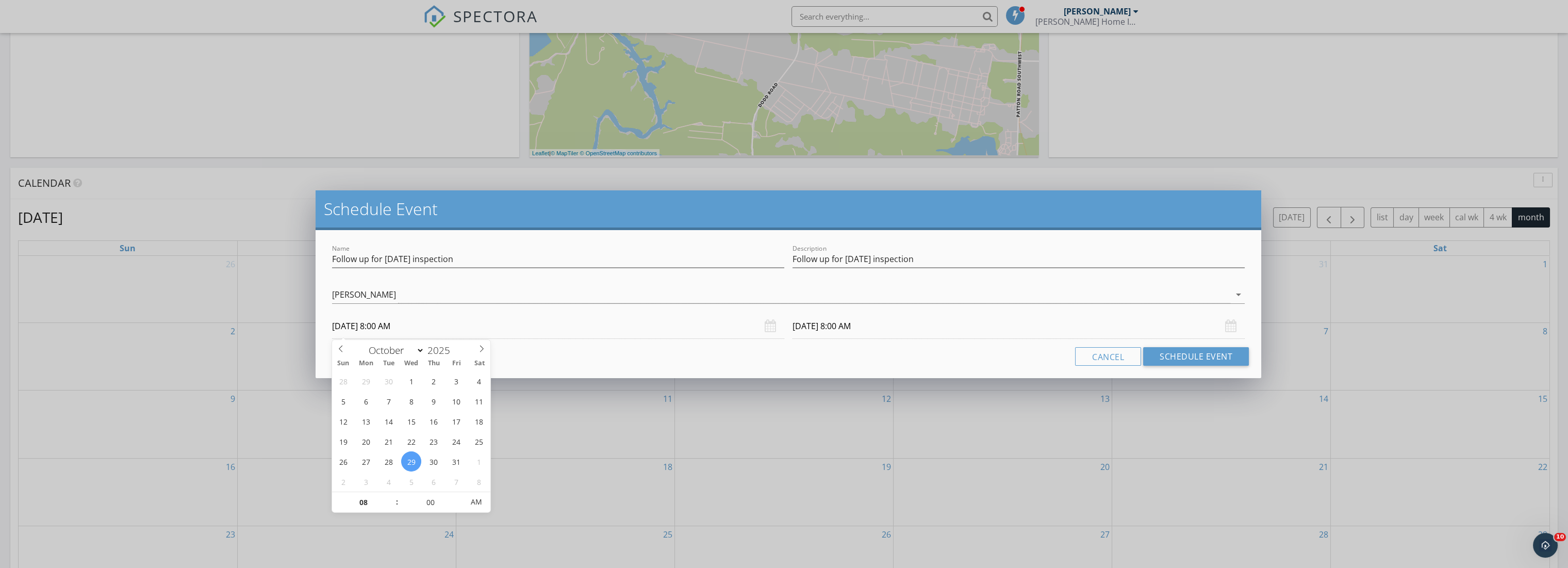
click at [892, 324] on input "[DATE] 8:00 AM" at bounding box center [1019, 327] width 452 height 26
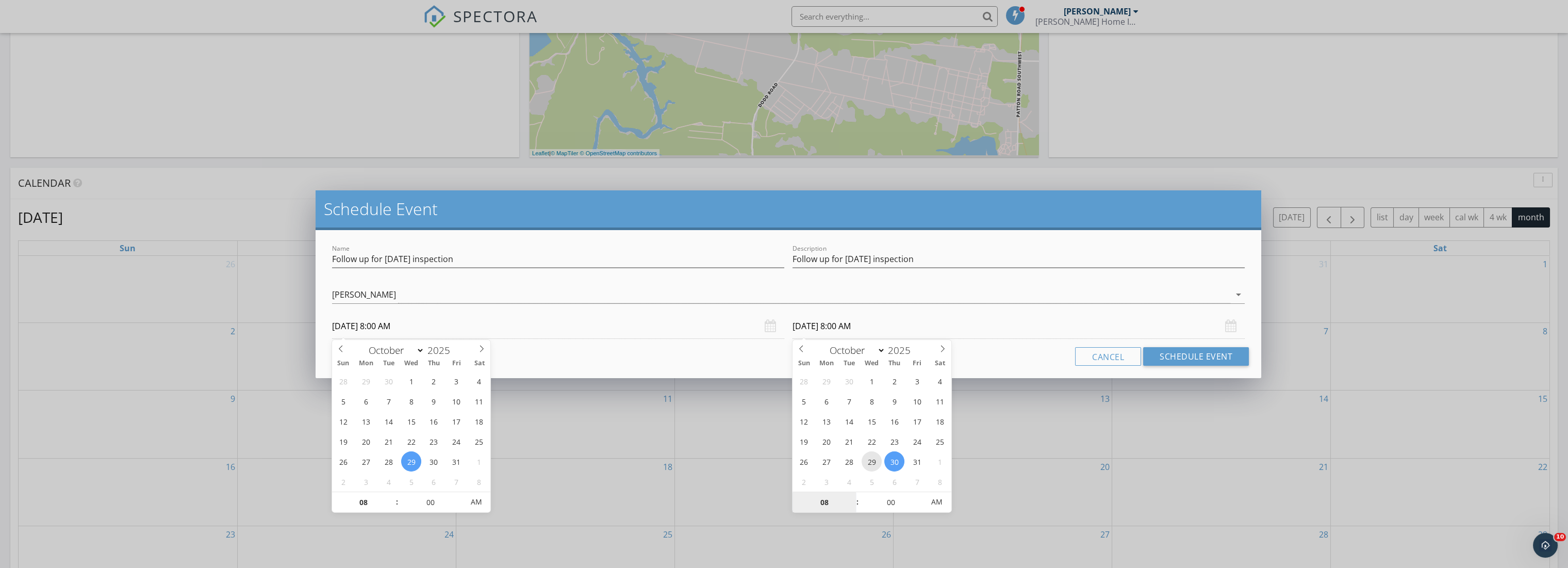
type input "[DATE] 8:00 AM"
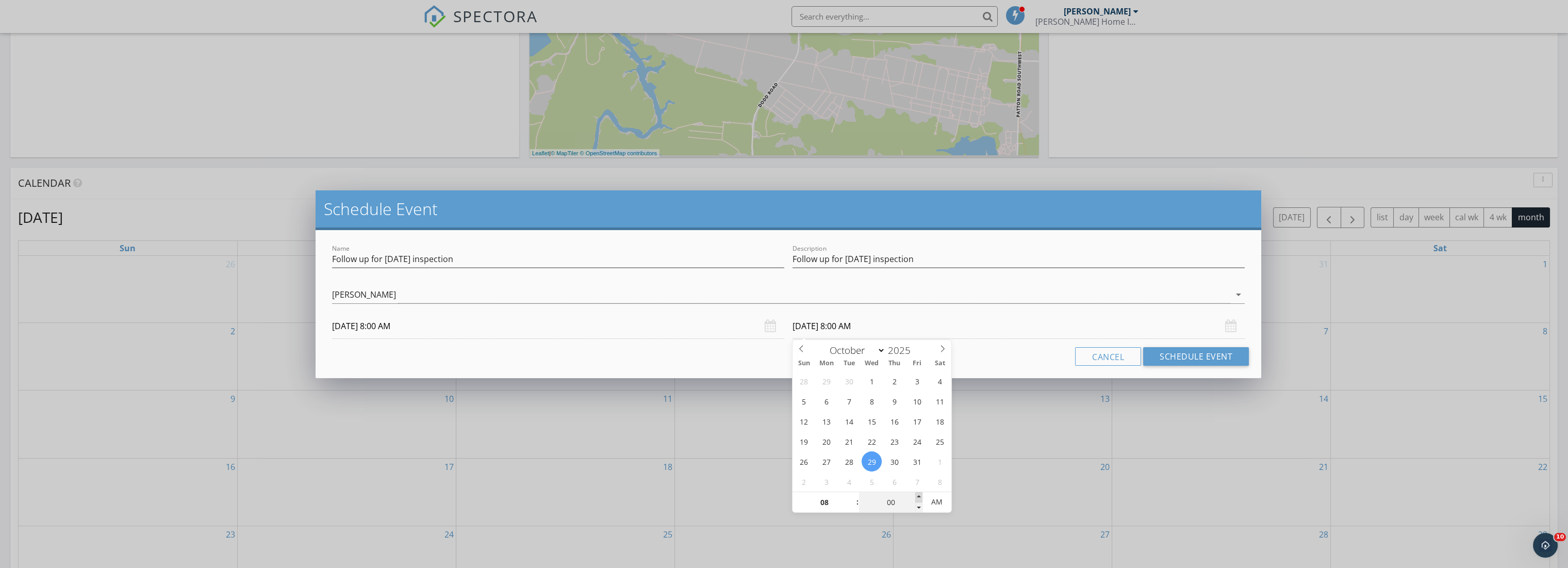
type input "05"
type input "[DATE] 8:05 AM"
click at [922, 496] on span at bounding box center [919, 497] width 7 height 10
click at [1008, 354] on div "Cancel Schedule Event" at bounding box center [788, 356] width 922 height 19
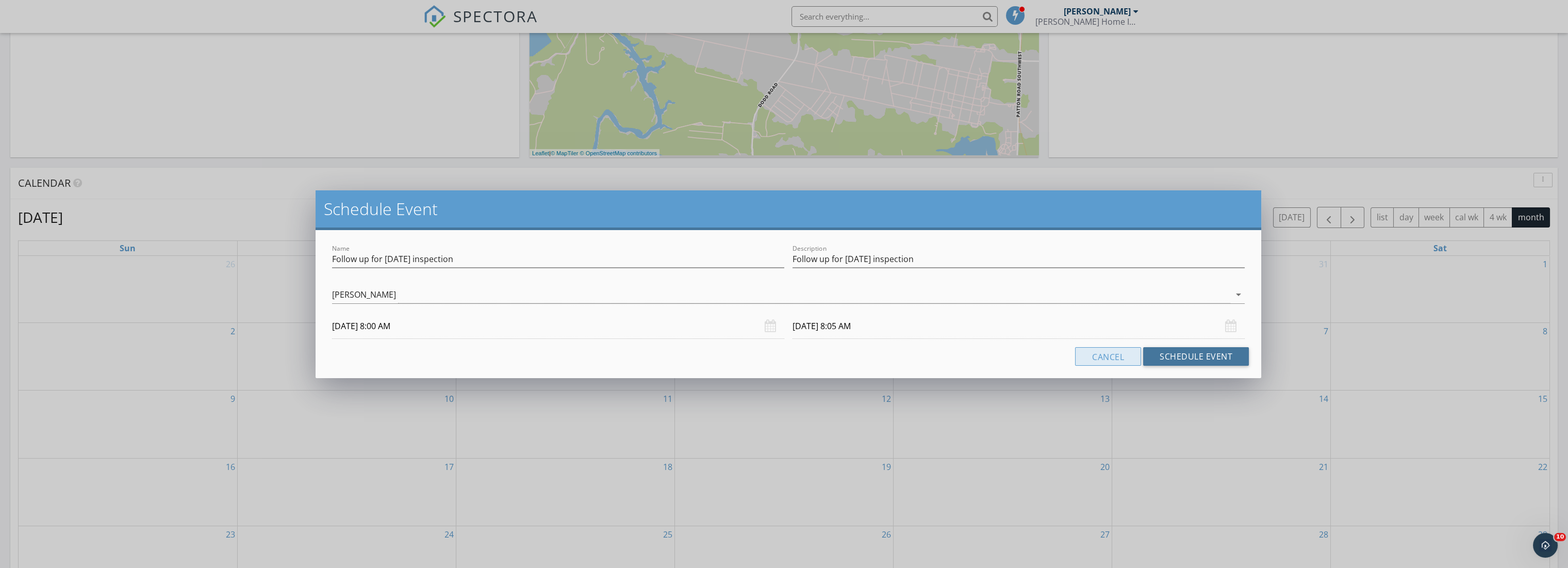
drag, startPoint x: 1172, startPoint y: 351, endPoint x: 1162, endPoint y: 351, distance: 10.0
click at [1172, 351] on button "Schedule Event" at bounding box center [1196, 356] width 106 height 19
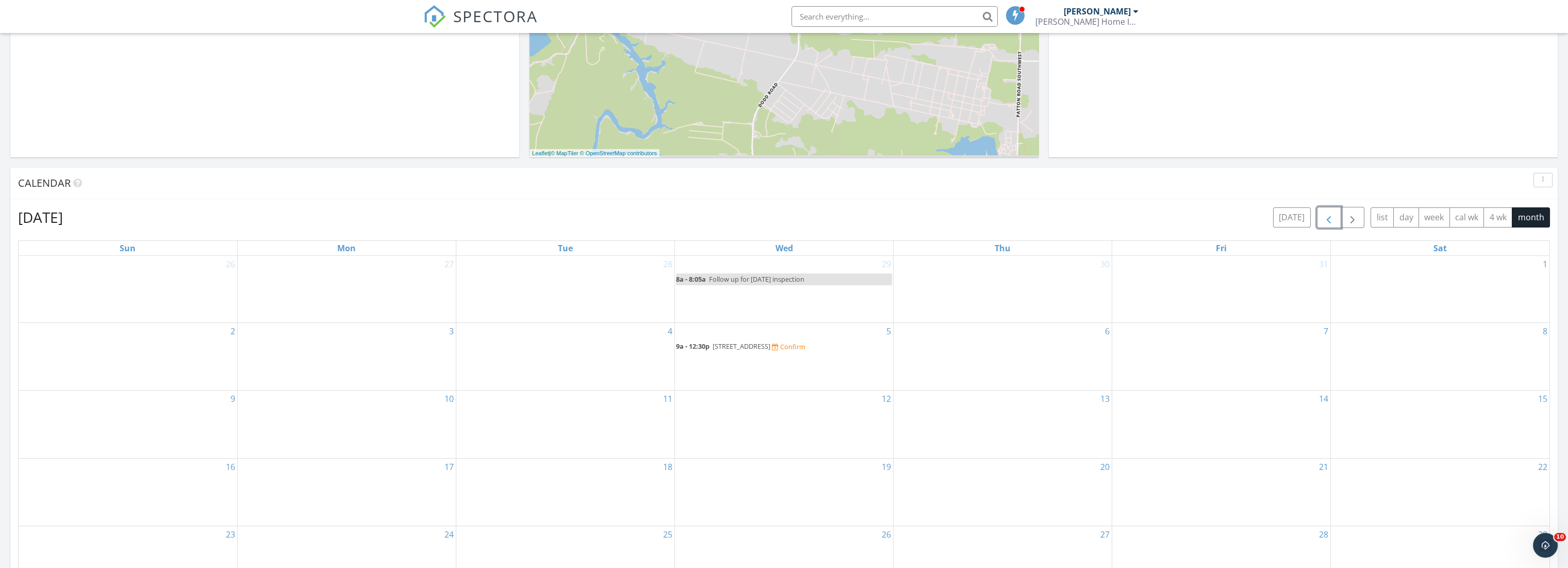
click at [1332, 210] on button "button" at bounding box center [1329, 217] width 24 height 21
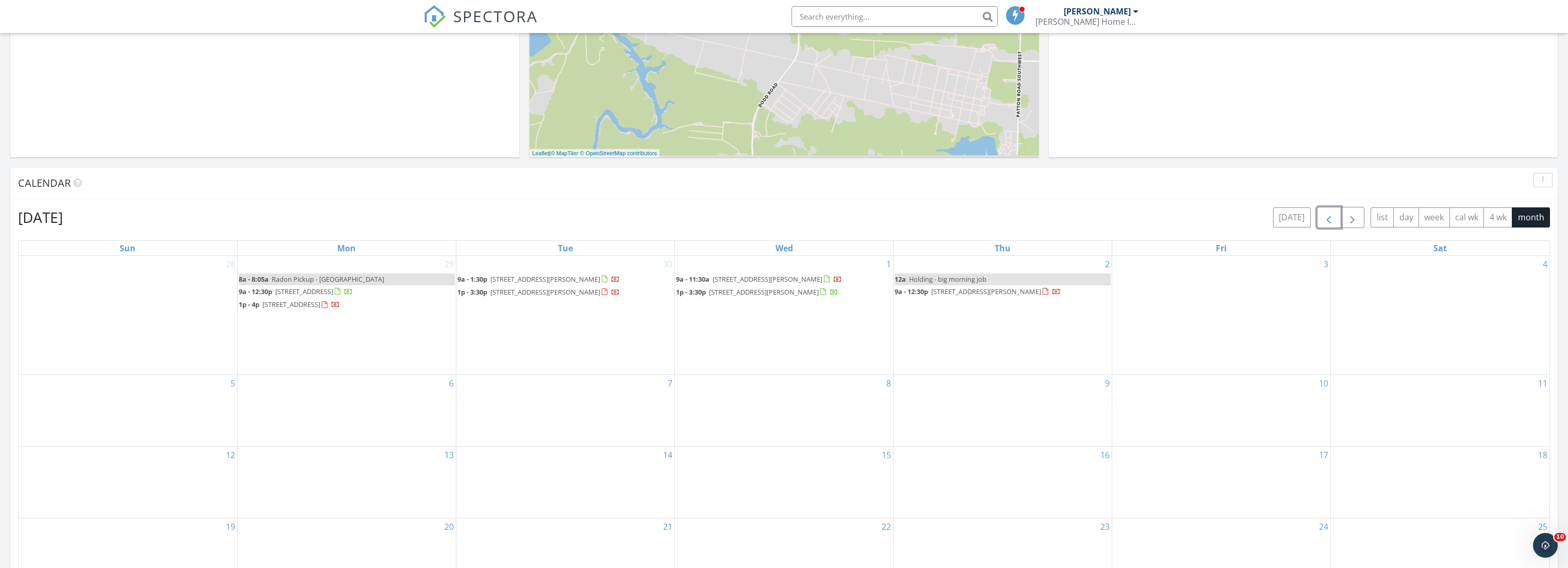
click at [1332, 210] on button "button" at bounding box center [1329, 217] width 24 height 21
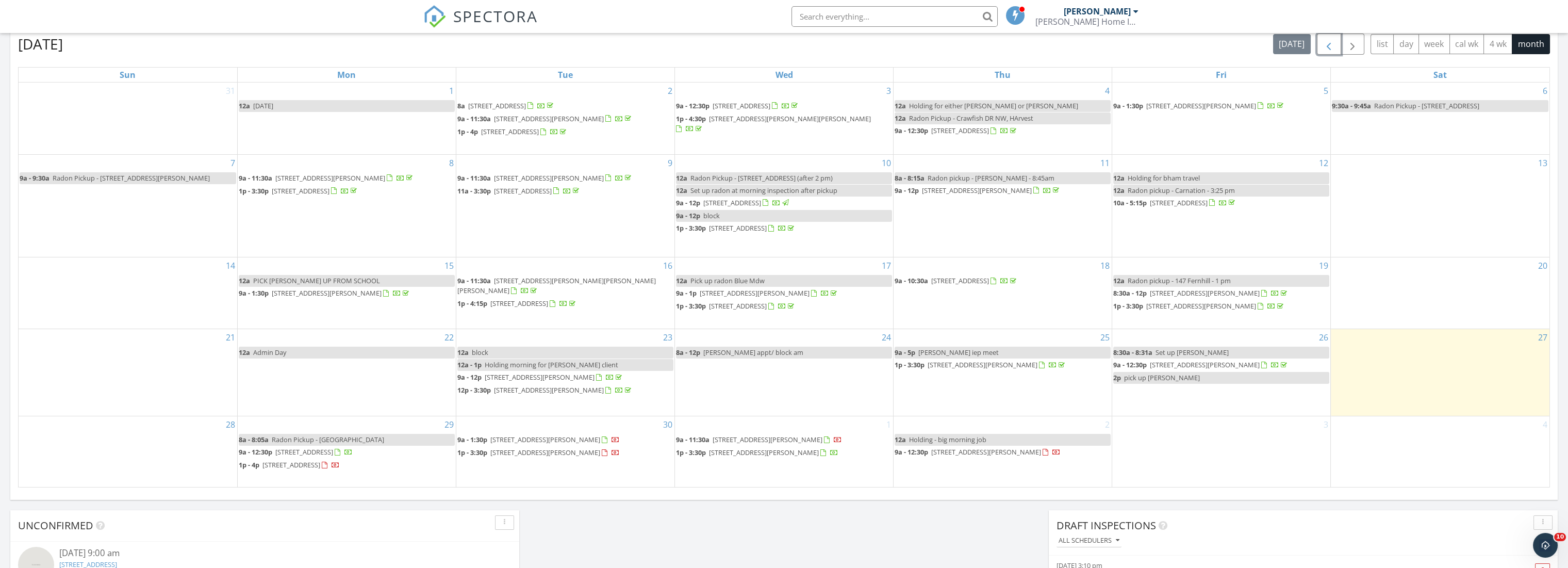
scroll to position [401, 0]
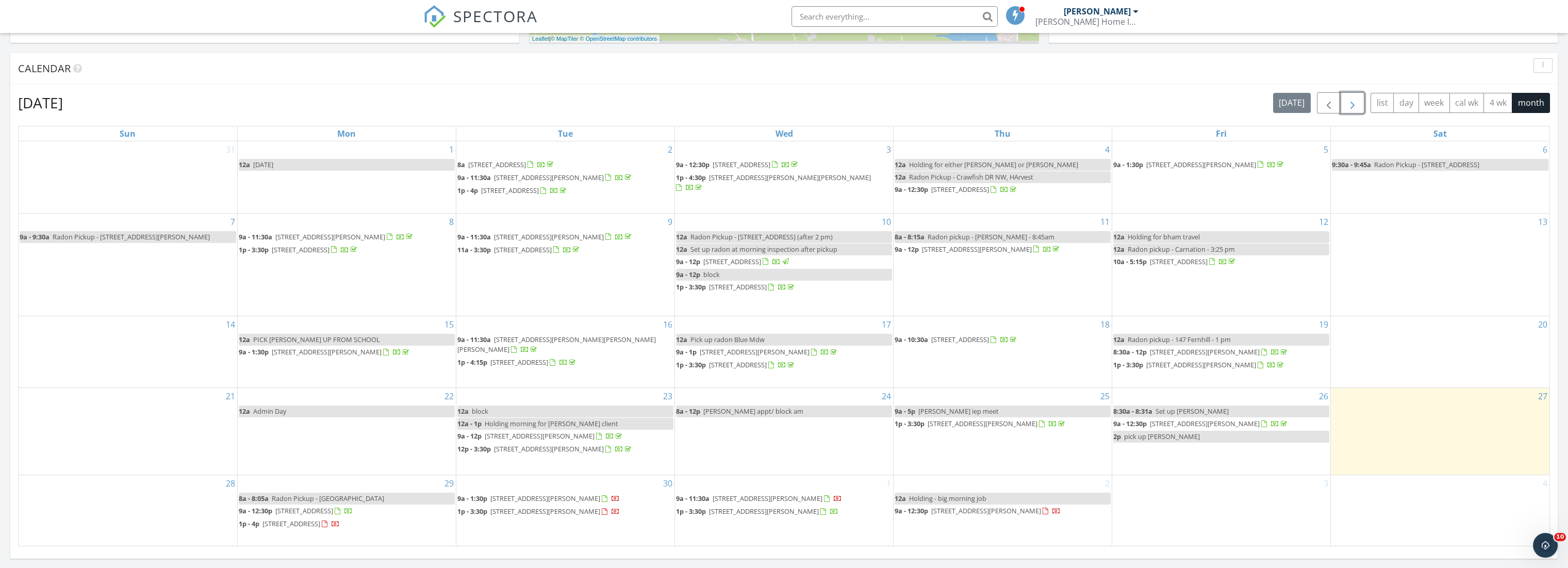
click at [1353, 100] on span "button" at bounding box center [1352, 103] width 13 height 13
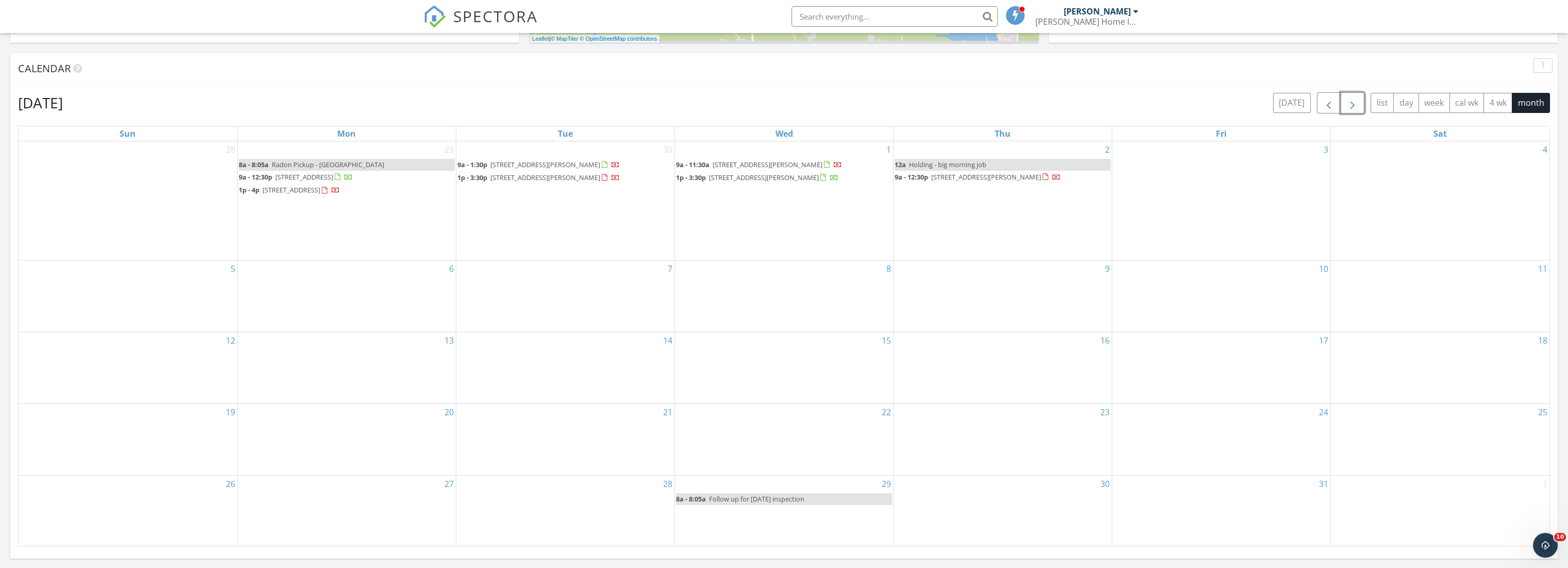
click at [1184, 194] on div "3" at bounding box center [1222, 201] width 218 height 119
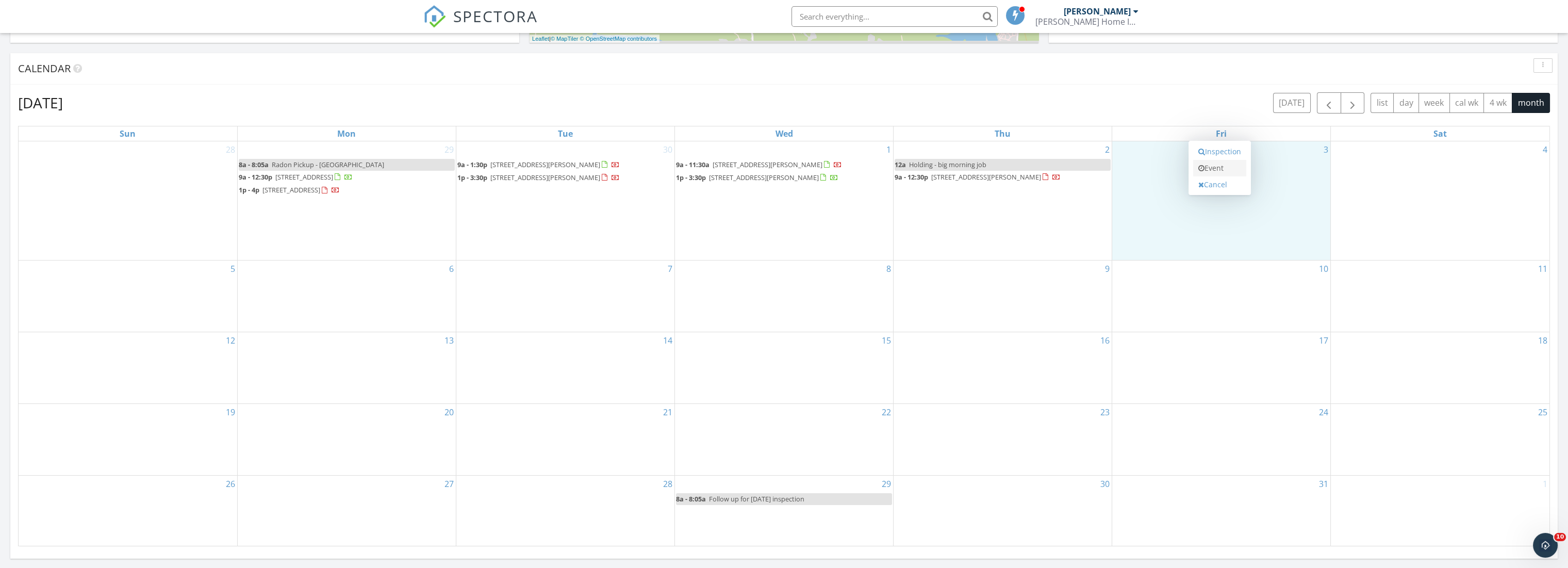
click at [1209, 166] on link "Event" at bounding box center [1220, 167] width 53 height 17
select select "9"
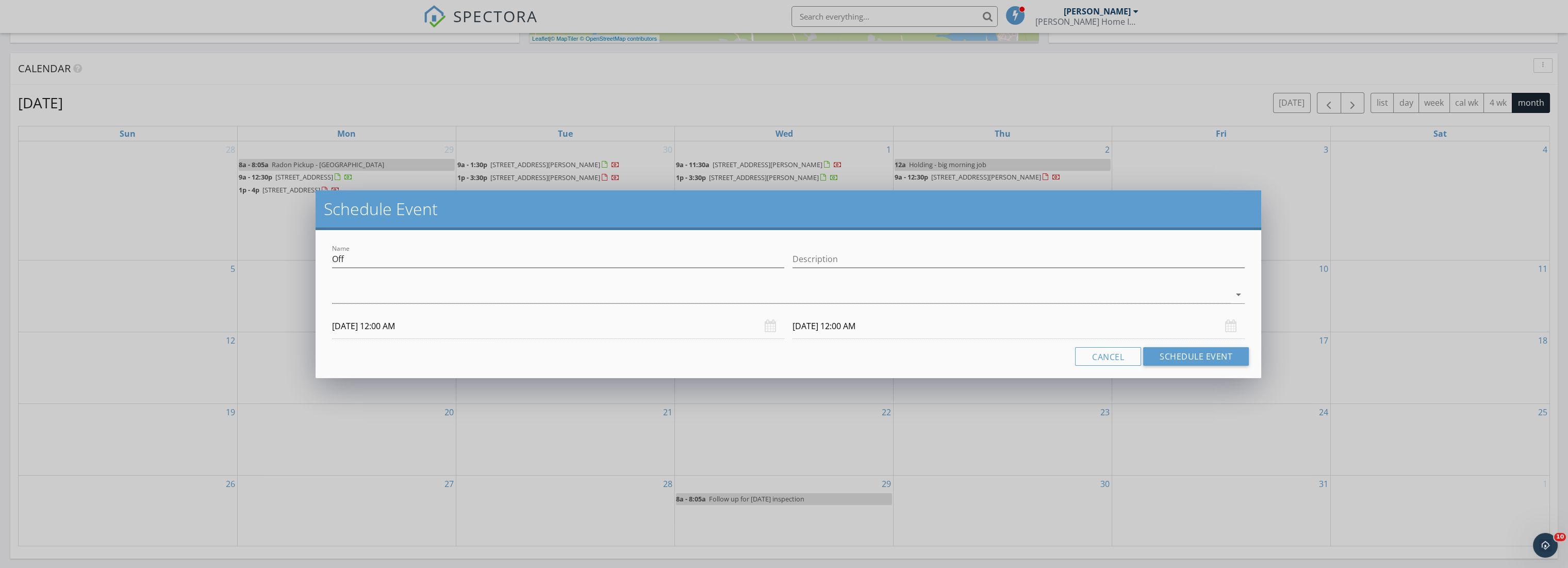
click at [450, 331] on input "[DATE] 12:00 AM" at bounding box center [557, 327] width 452 height 26
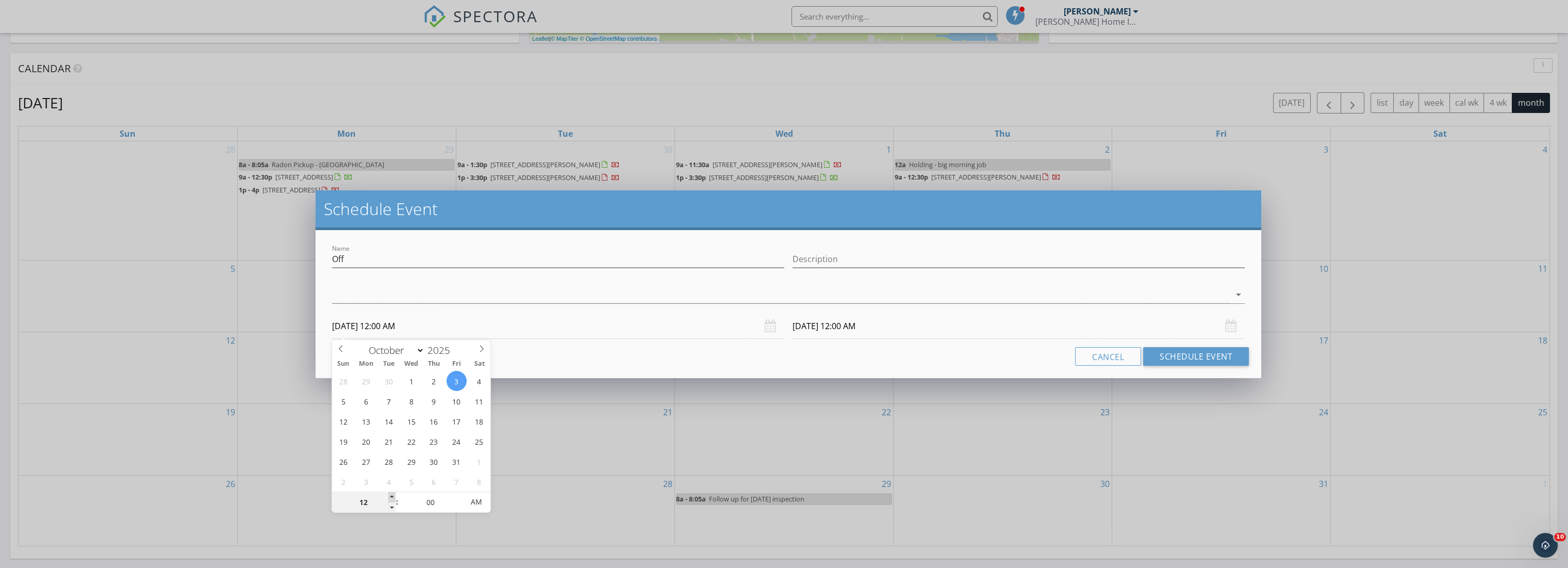
type input "01"
type input "[DATE] 1:00 AM"
click at [391, 497] on span at bounding box center [391, 497] width 7 height 10
type input "02"
type input "[DATE] 2:00 AM"
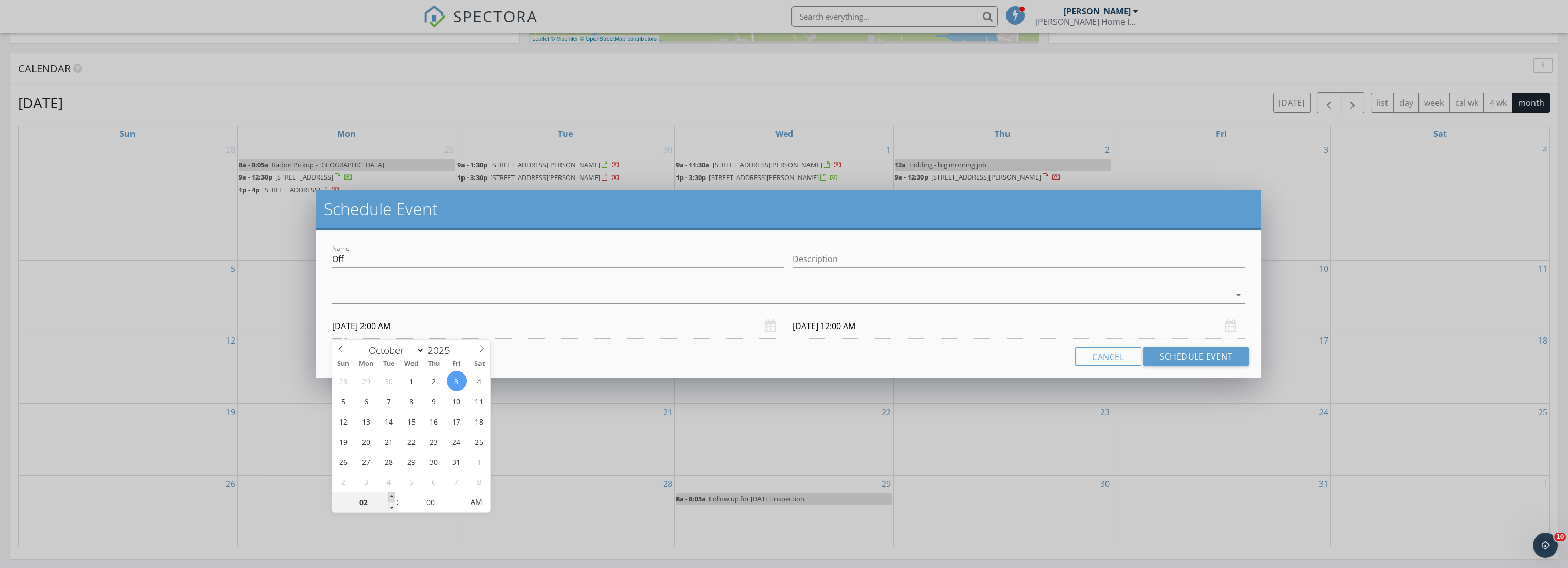
click at [391, 497] on span at bounding box center [391, 497] width 7 height 10
type input "03"
type input "[DATE] 3:00 AM"
click at [391, 497] on span at bounding box center [391, 497] width 7 height 10
type input "04"
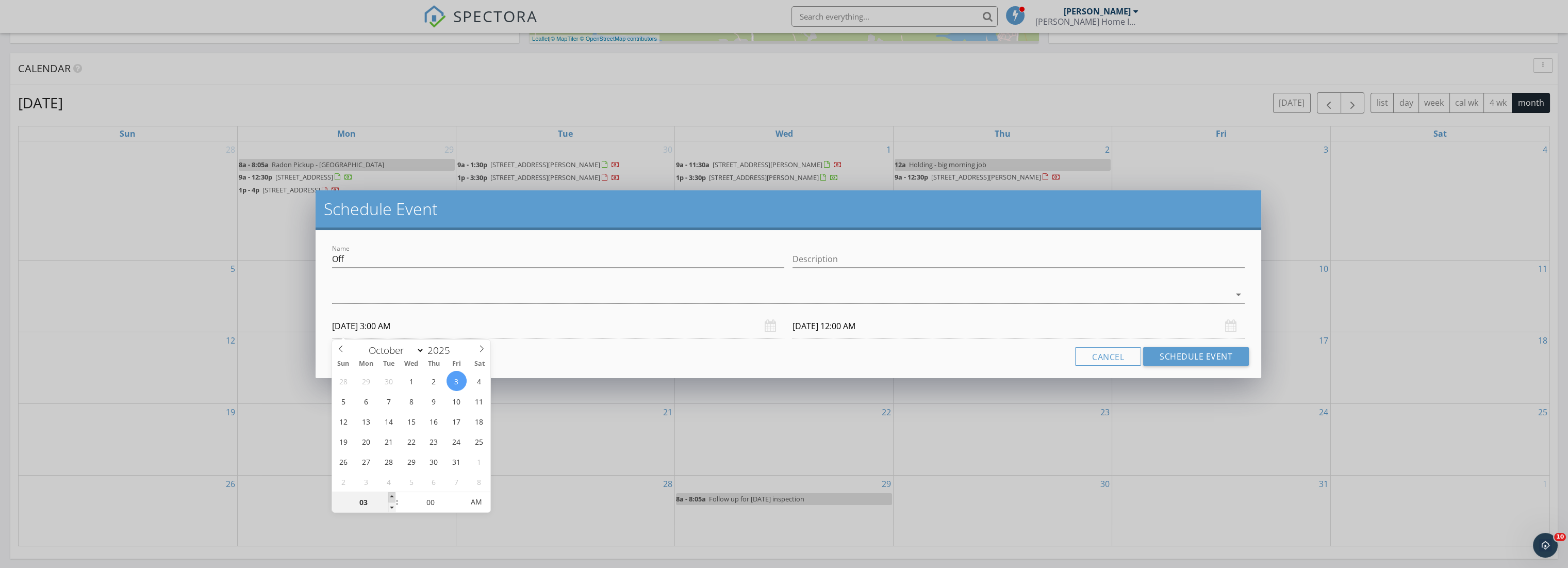
type input "[DATE] 4:00 AM"
click at [390, 497] on span at bounding box center [391, 497] width 7 height 10
type input "05"
type input "[DATE] 5:00 AM"
click at [390, 497] on span at bounding box center [391, 497] width 7 height 10
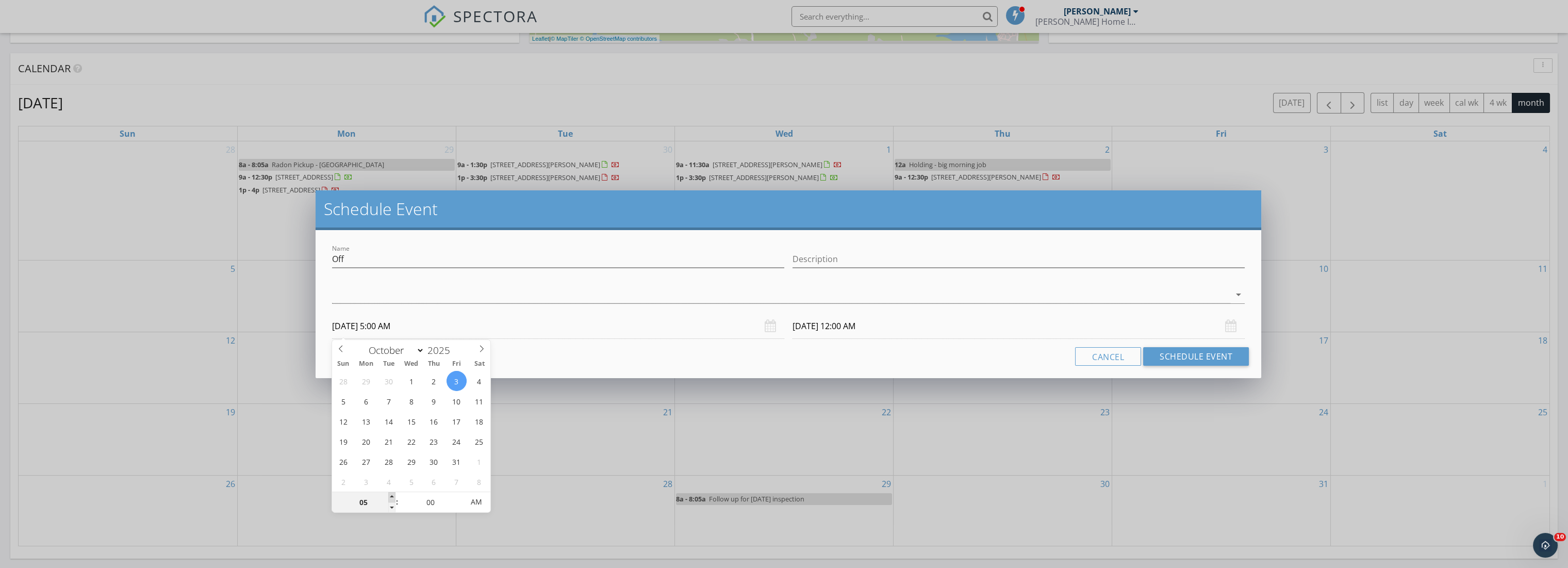
type input "06"
type input "[DATE] 6:00 AM"
click at [390, 497] on span at bounding box center [391, 497] width 7 height 10
type input "06"
type input "[DATE] 6:00 AM"
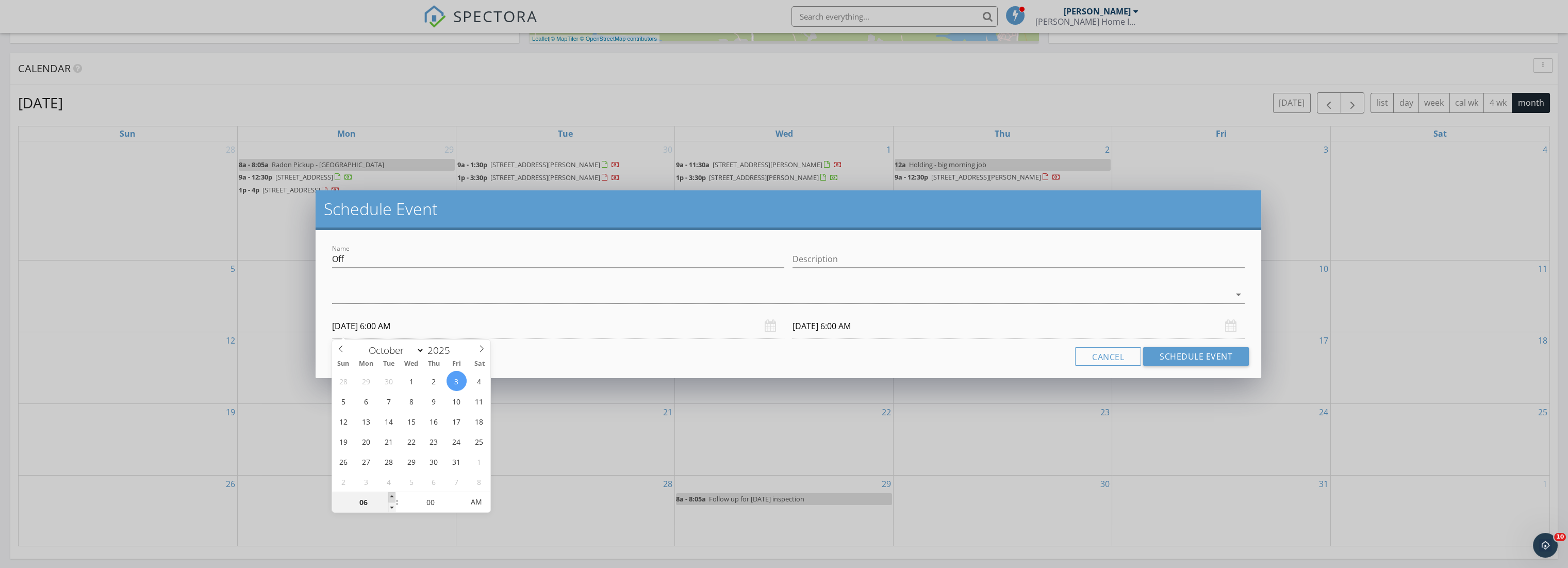
type input "07"
type input "[DATE] 7:00 AM"
click at [390, 497] on span at bounding box center [391, 497] width 7 height 10
type input "08"
type input "[DATE] 8:00 AM"
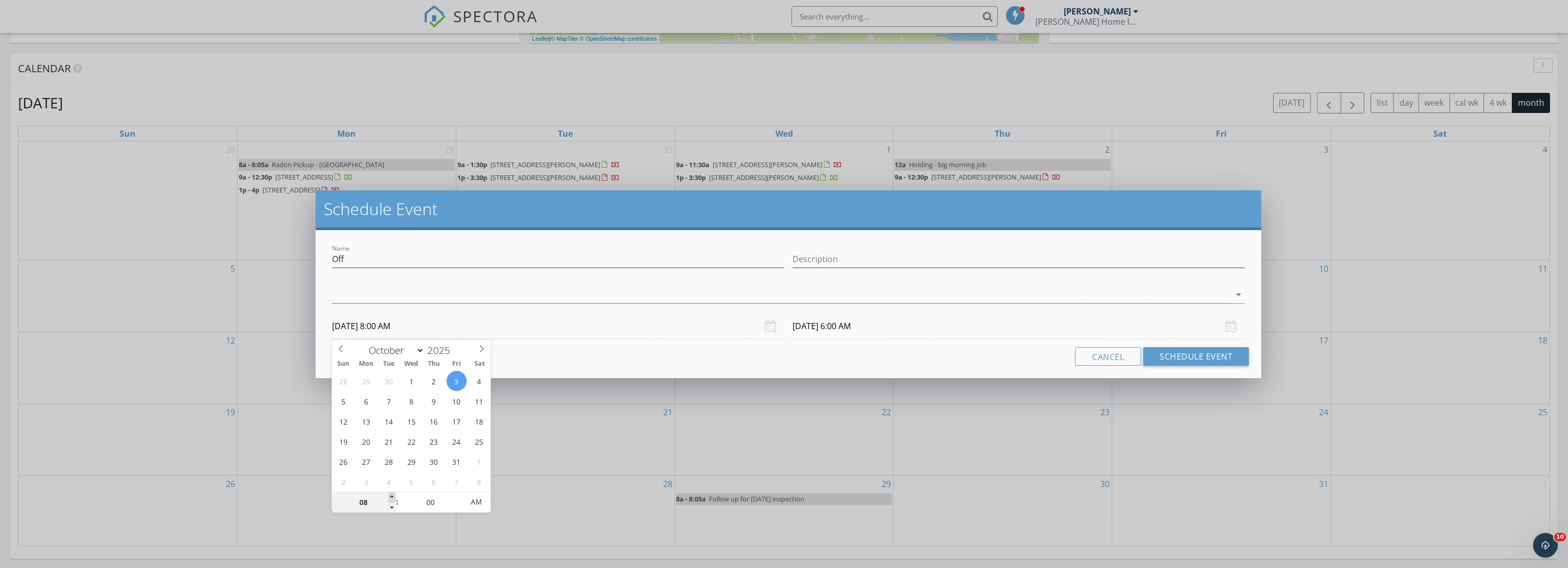
click at [390, 497] on span at bounding box center [391, 497] width 7 height 10
type input "08"
type input "[DATE] 8:00 AM"
type input "09"
type input "[DATE] 9:00 AM"
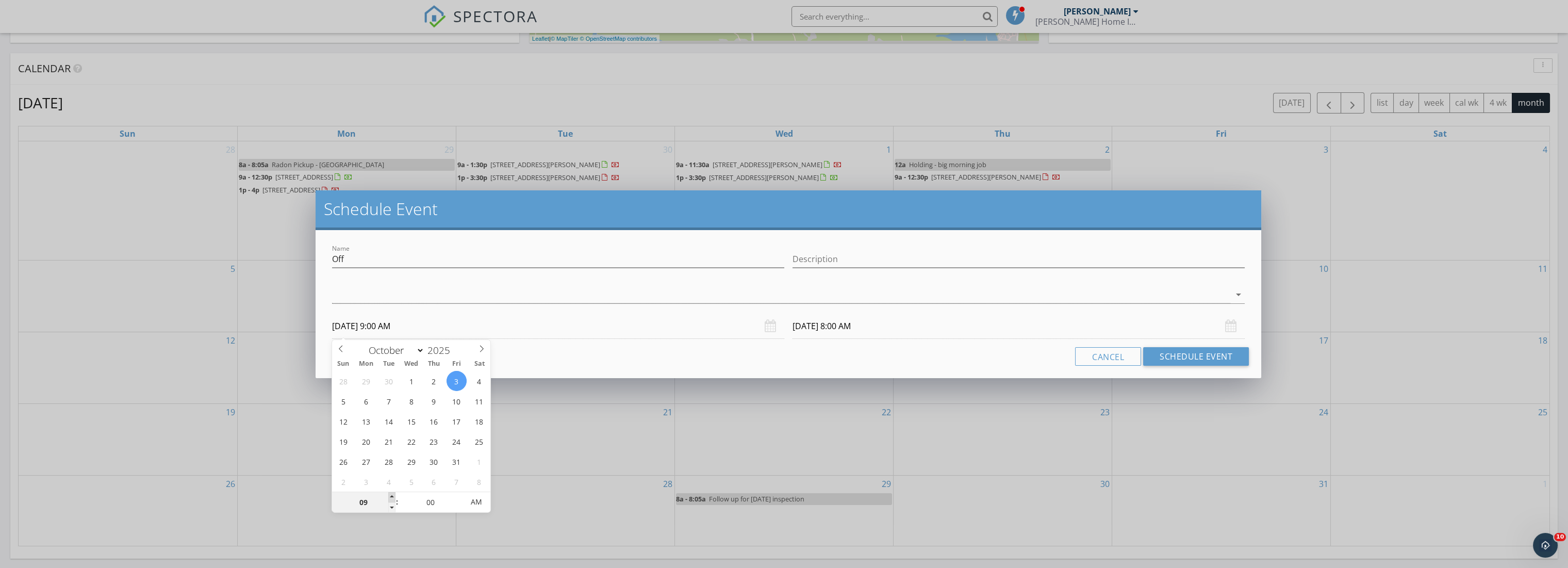
click at [390, 497] on span at bounding box center [391, 497] width 7 height 10
type input "09"
click at [682, 356] on div "Cancel Schedule Event" at bounding box center [788, 356] width 922 height 19
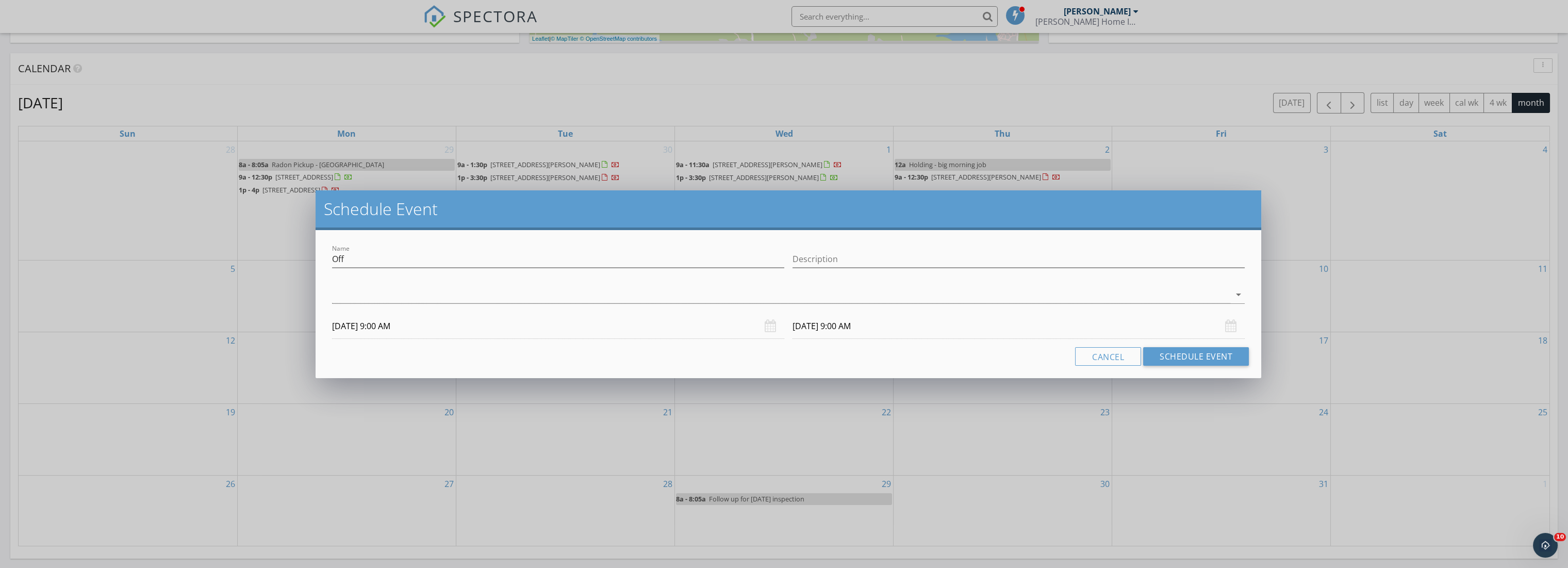
click at [821, 321] on input "[DATE] 9:00 AM" at bounding box center [1019, 327] width 452 height 26
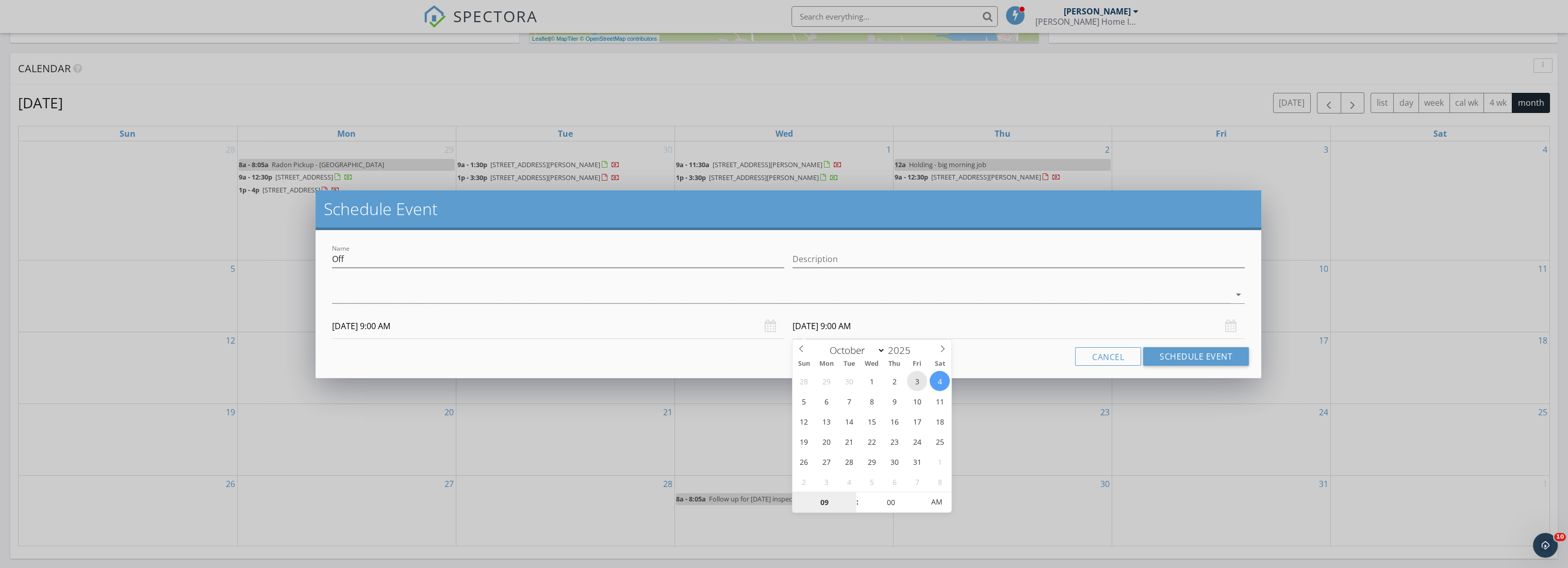
type input "[DATE] 9:00 AM"
type input "05"
type input "[DATE] 9:05 AM"
click at [920, 497] on span at bounding box center [919, 497] width 7 height 10
type input "10"
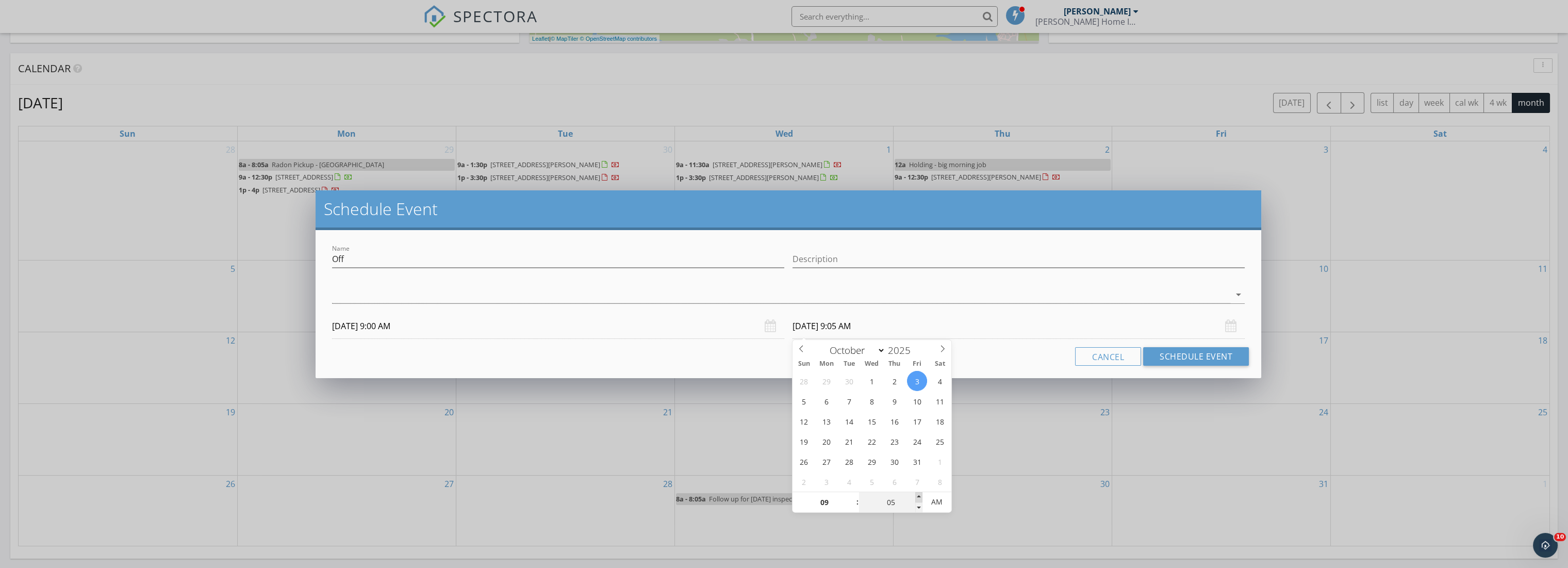
type input "[DATE] 9:10 AM"
click at [920, 493] on span at bounding box center [919, 497] width 7 height 10
type input "15"
type input "[DATE] 9:15 AM"
click at [920, 493] on span at bounding box center [919, 497] width 7 height 10
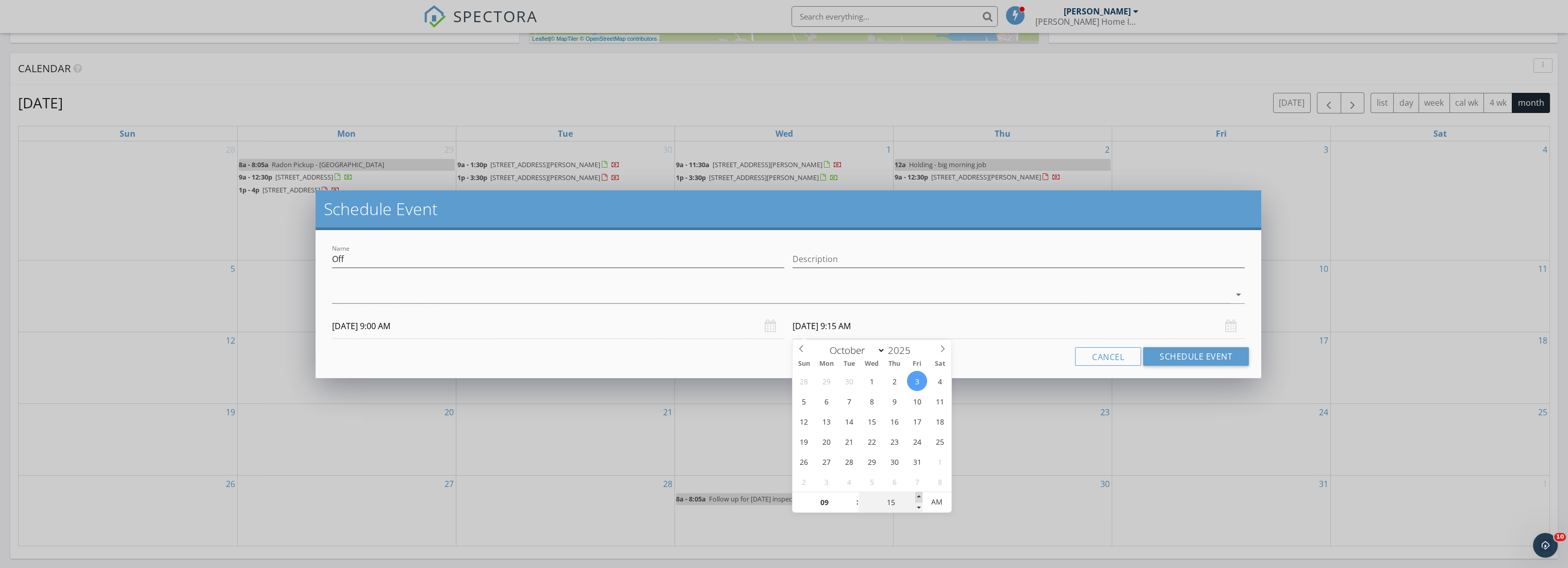
type input "20"
type input "[DATE] 9:20 AM"
click at [920, 493] on span at bounding box center [919, 497] width 7 height 10
type input "10"
type input "[DATE] 10:20 AM"
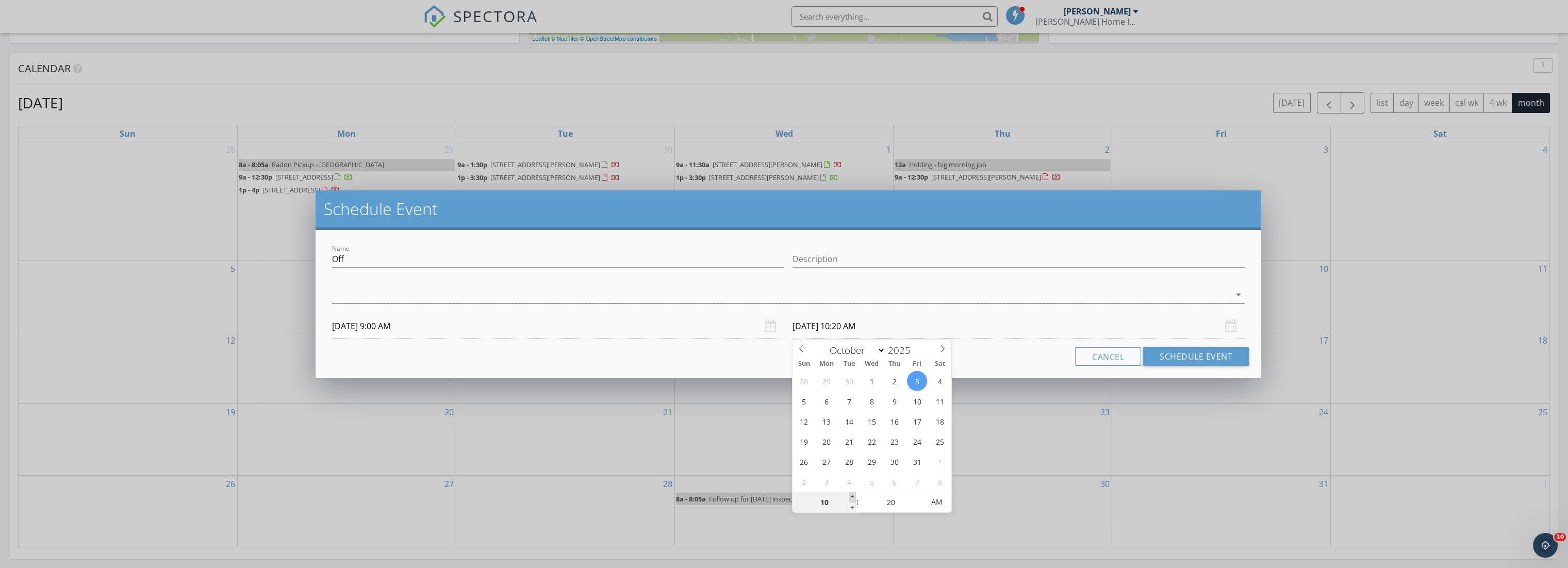
click at [850, 495] on span at bounding box center [851, 497] width 7 height 10
type input "11"
type input "[DATE] 11:20 AM"
click at [854, 497] on span at bounding box center [851, 497] width 7 height 10
type input "12"
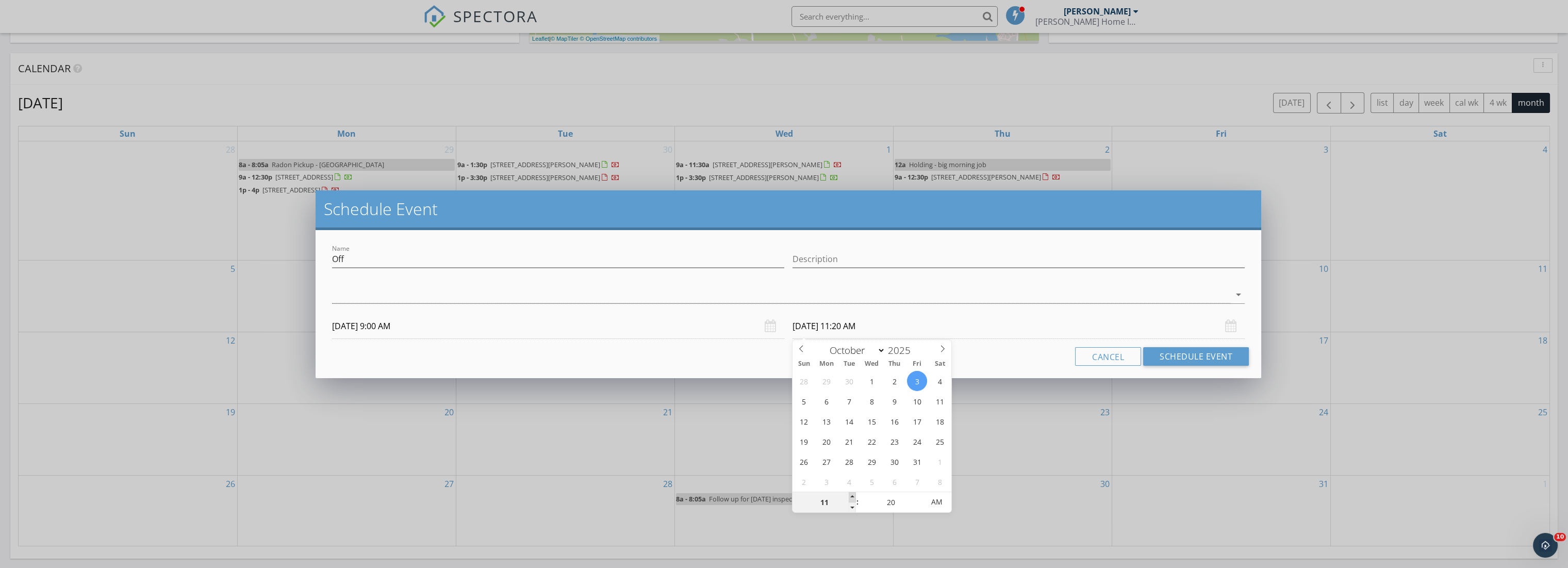
type input "[DATE] 12:20 PM"
click at [854, 497] on span at bounding box center [851, 497] width 7 height 10
type input "01"
type input "[DATE] 1:20 PM"
click at [854, 497] on span at bounding box center [851, 497] width 7 height 10
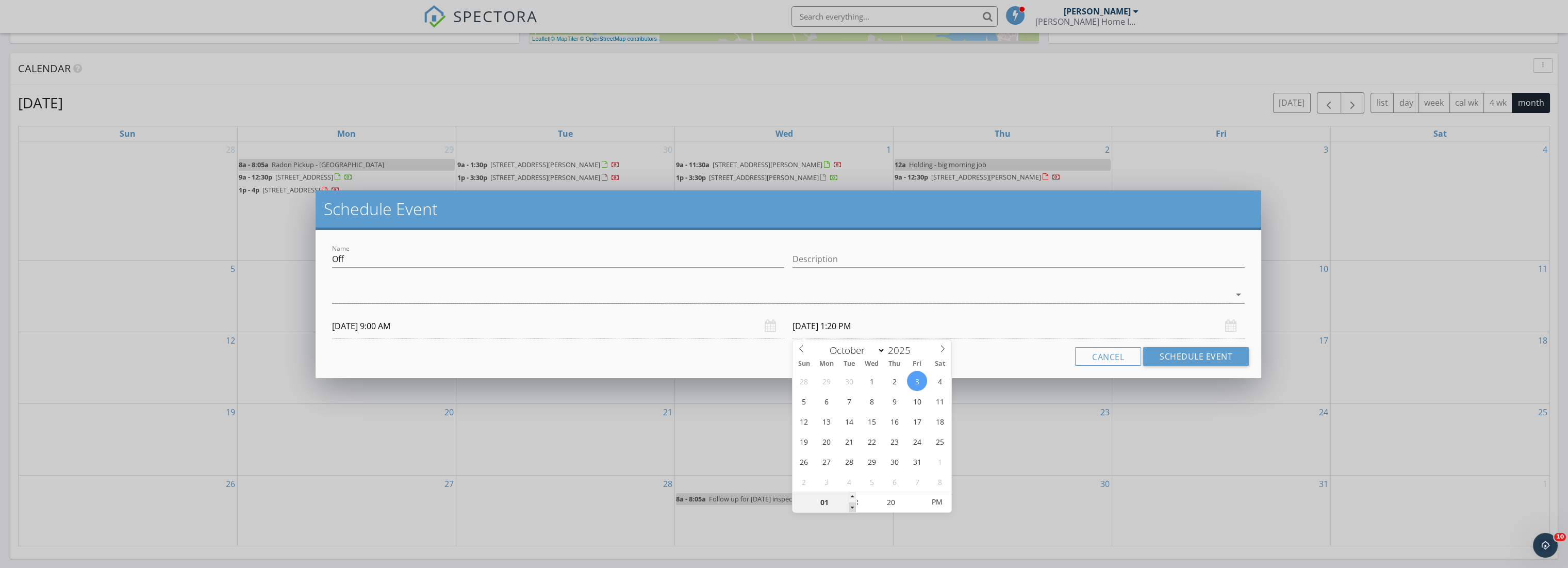
type input "12"
type input "[DATE] 12:20 PM"
click at [850, 505] on span at bounding box center [851, 507] width 7 height 10
type input "25"
type input "[DATE] 12:25 PM"
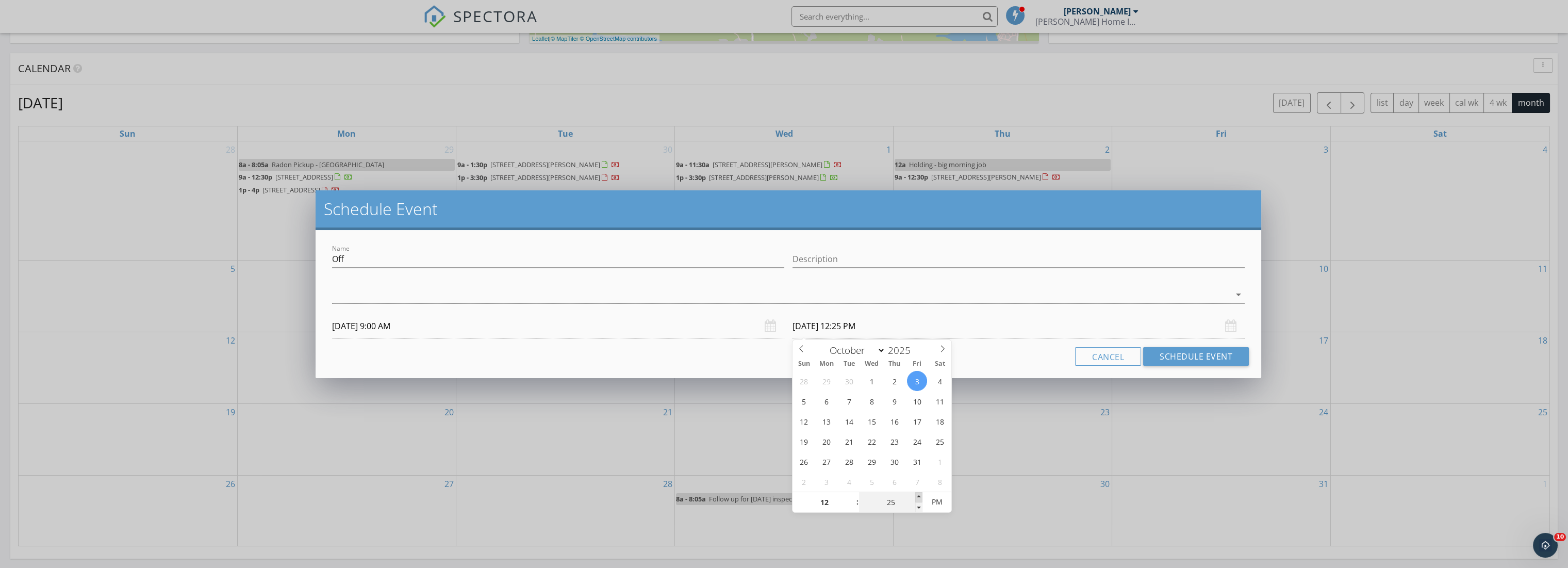
click at [918, 495] on span at bounding box center [919, 497] width 7 height 10
type input "30"
type input "[DATE] 12:30 PM"
click at [918, 495] on span at bounding box center [919, 497] width 7 height 10
click at [611, 254] on input "Off" at bounding box center [557, 258] width 452 height 17
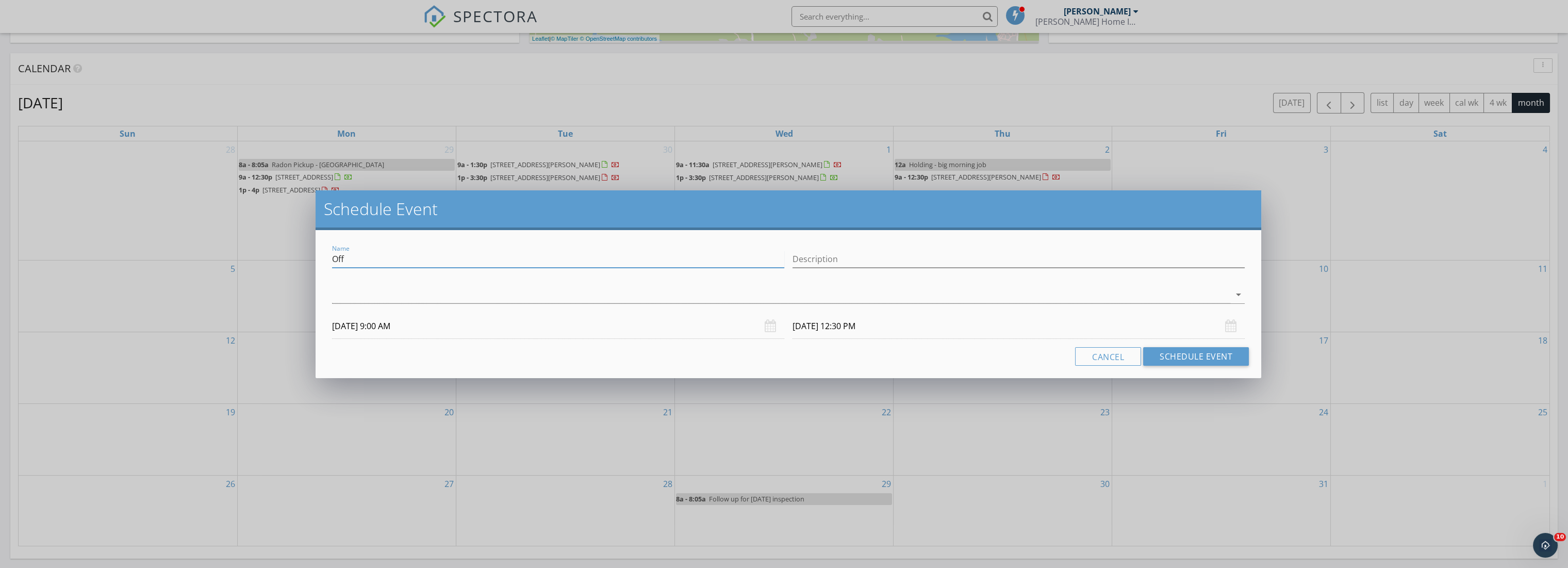
click at [610, 254] on input "Off" at bounding box center [557, 258] width 452 height 17
type input "Holding for Wix lead - Kenkari - only hold for a couple of days"
click at [932, 247] on div "Description" at bounding box center [1019, 261] width 452 height 34
click at [914, 254] on input "Description" at bounding box center [1019, 258] width 452 height 17
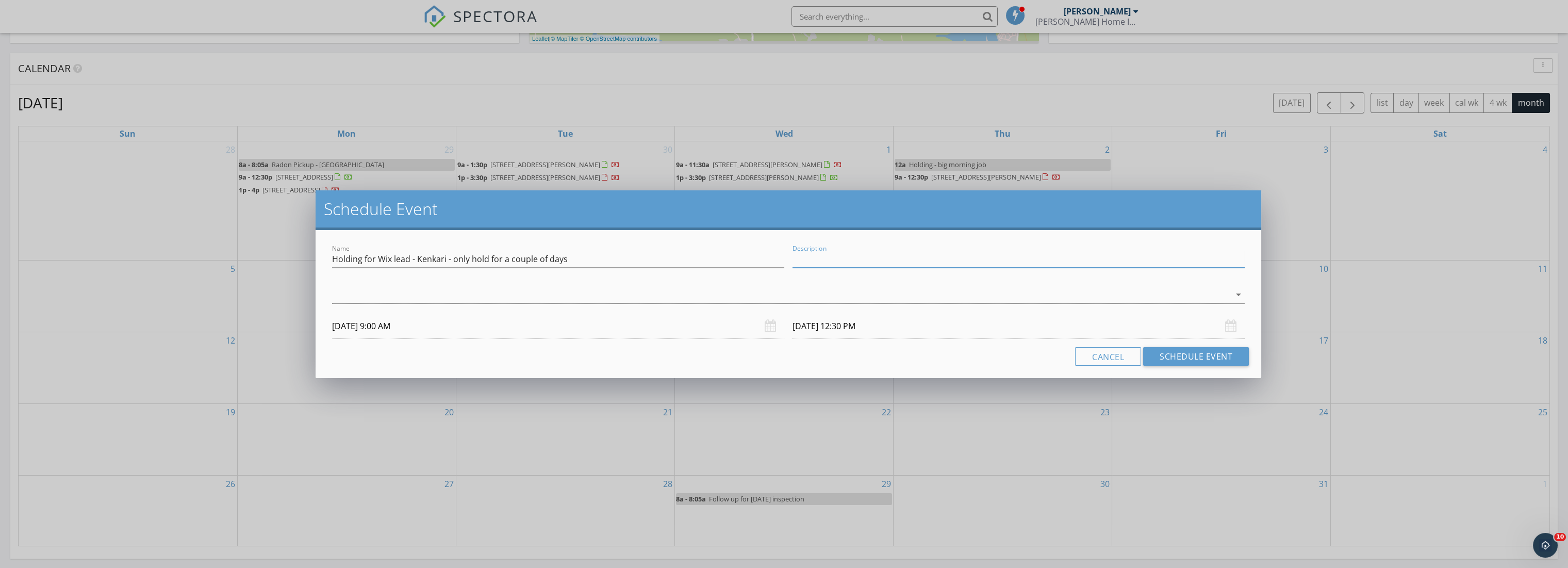
paste input "Holding for Wix lead - Kenkari - only hold for a couple of days"
type input "Holding for Wix lead - Kenkari - only hold for a couple of days"
click at [774, 292] on div at bounding box center [781, 294] width 899 height 17
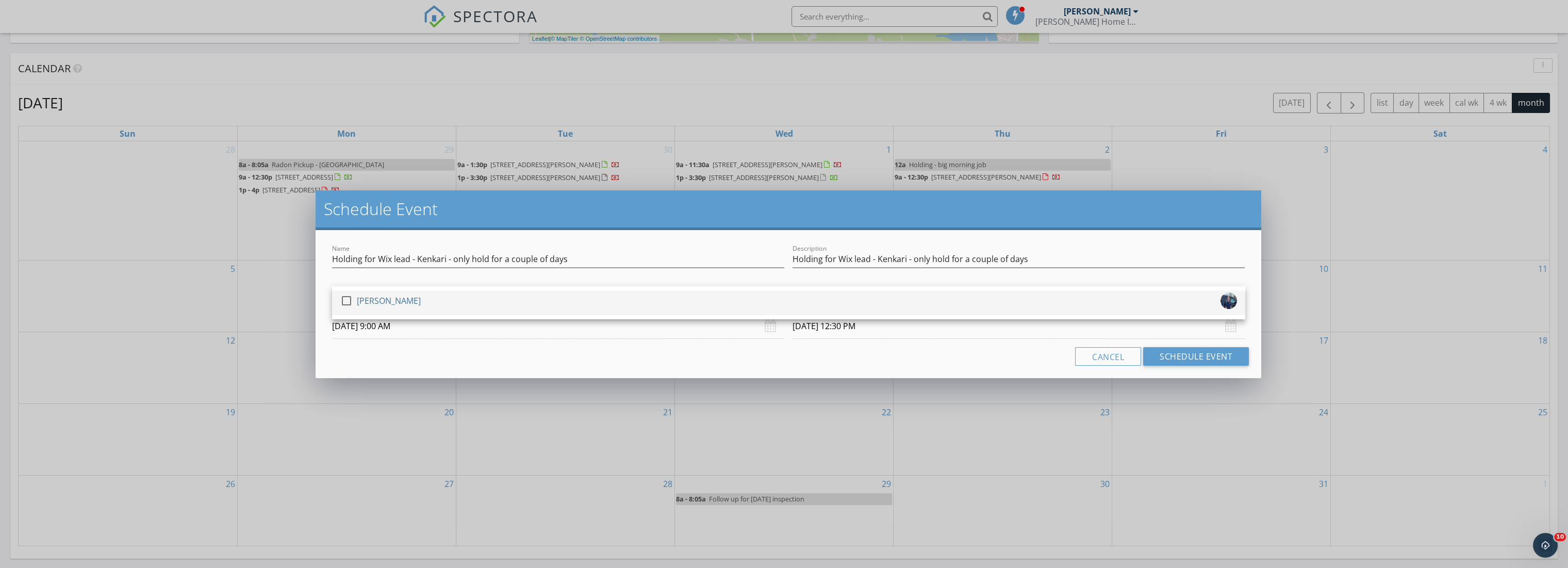
click at [761, 305] on div "check_box_outline_blank [PERSON_NAME]" at bounding box center [789, 302] width 897 height 21
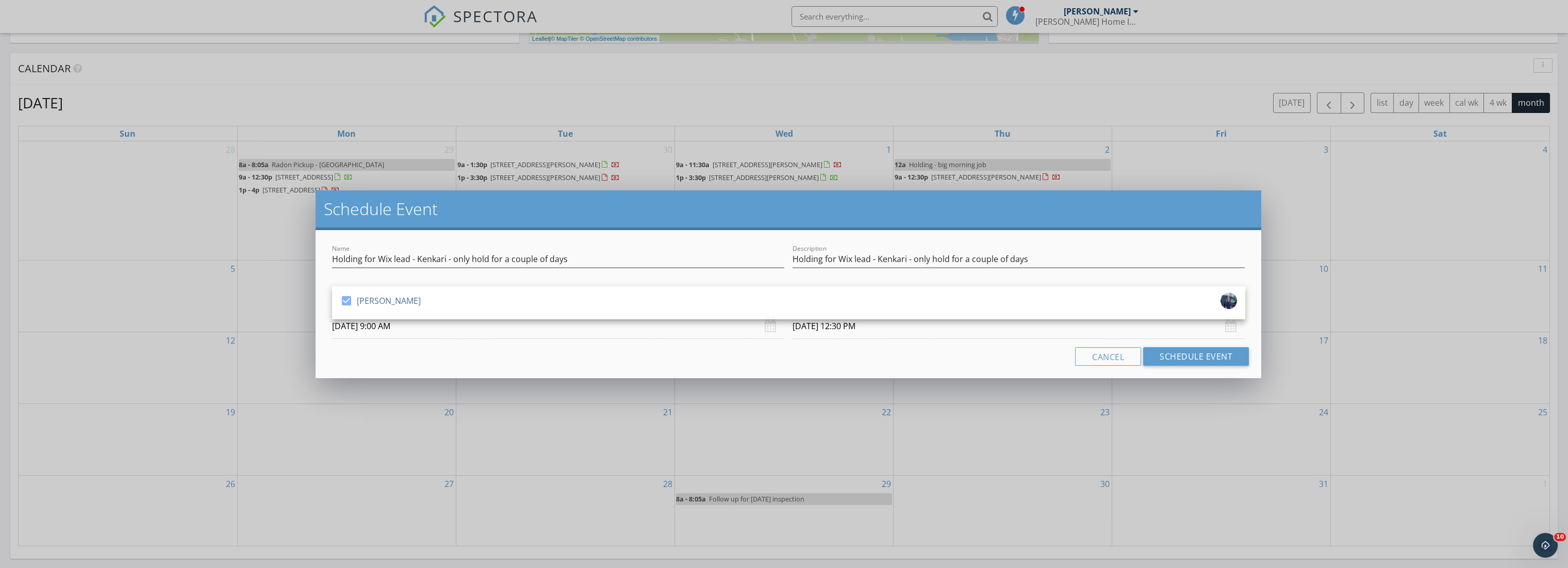
click at [676, 349] on div "Cancel Schedule Event" at bounding box center [788, 356] width 922 height 19
click at [1184, 351] on button "Schedule Event" at bounding box center [1196, 356] width 106 height 19
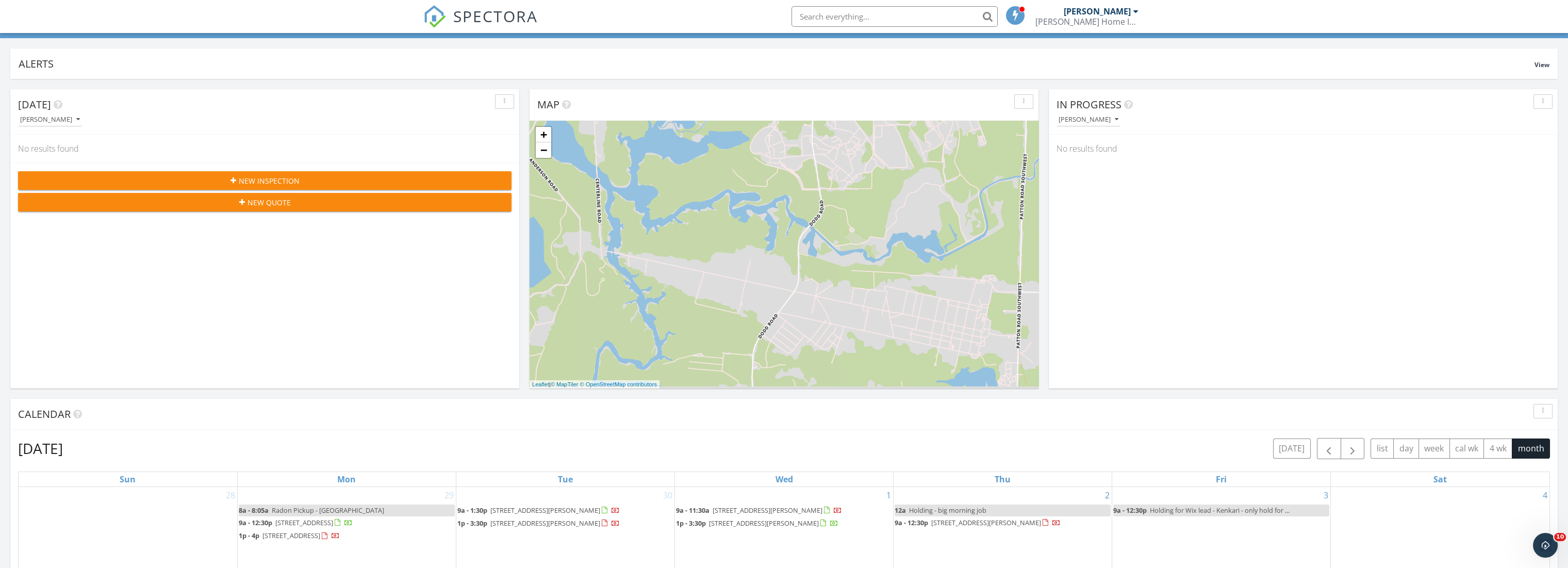
scroll to position [0, 0]
